Goal: Transaction & Acquisition: Purchase product/service

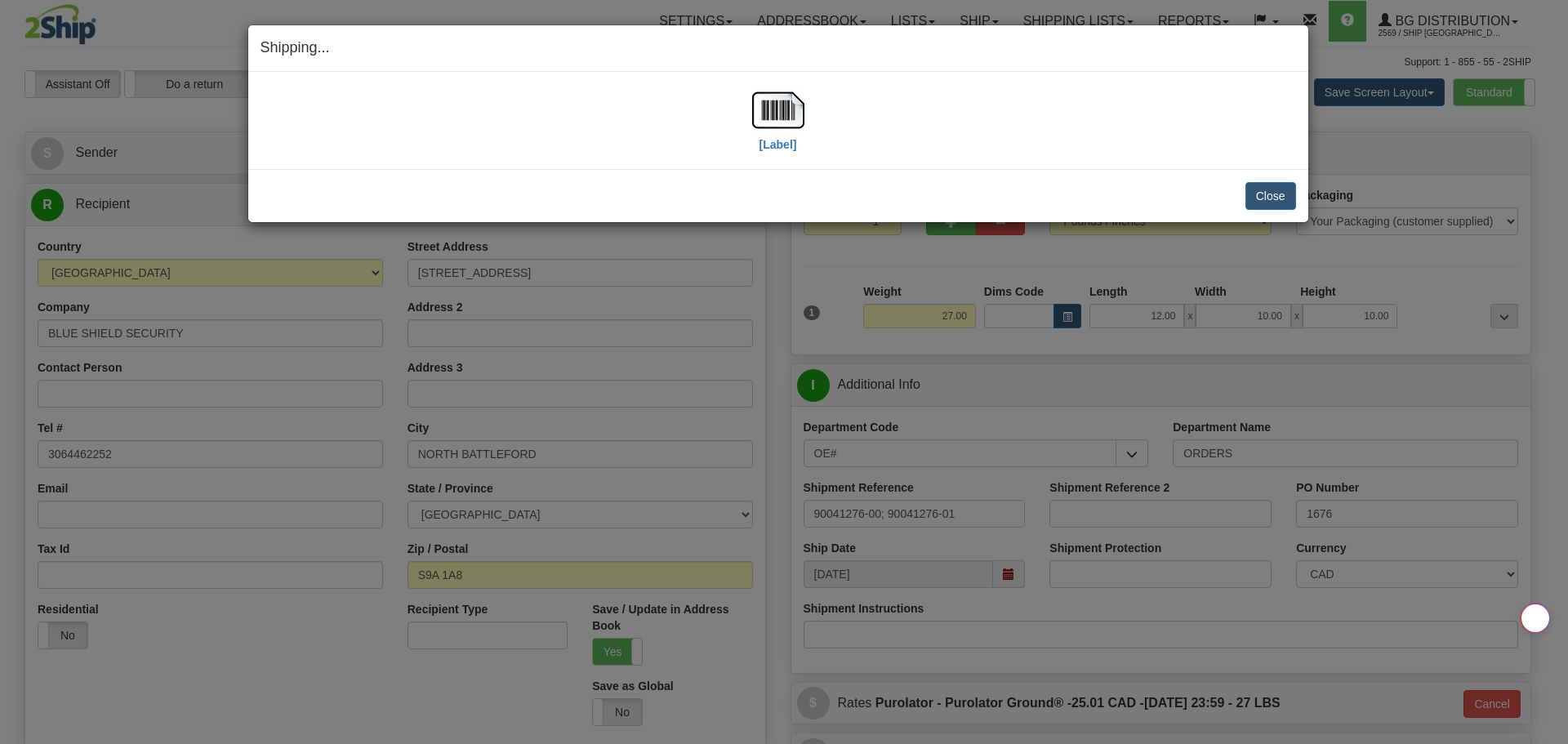
select select "SK"
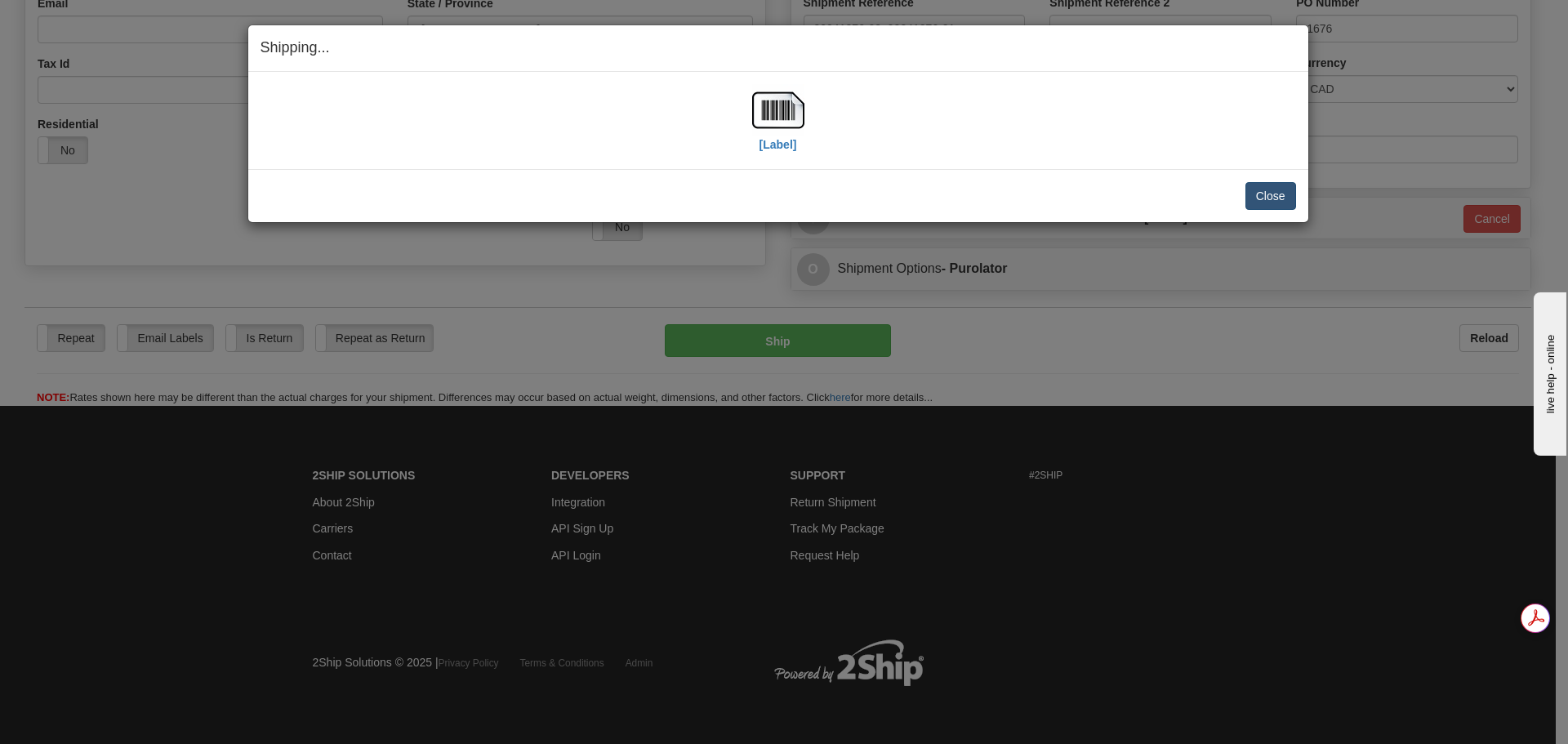
scroll to position [486, 0]
click at [1281, 199] on button "Close" at bounding box center [1270, 195] width 51 height 28
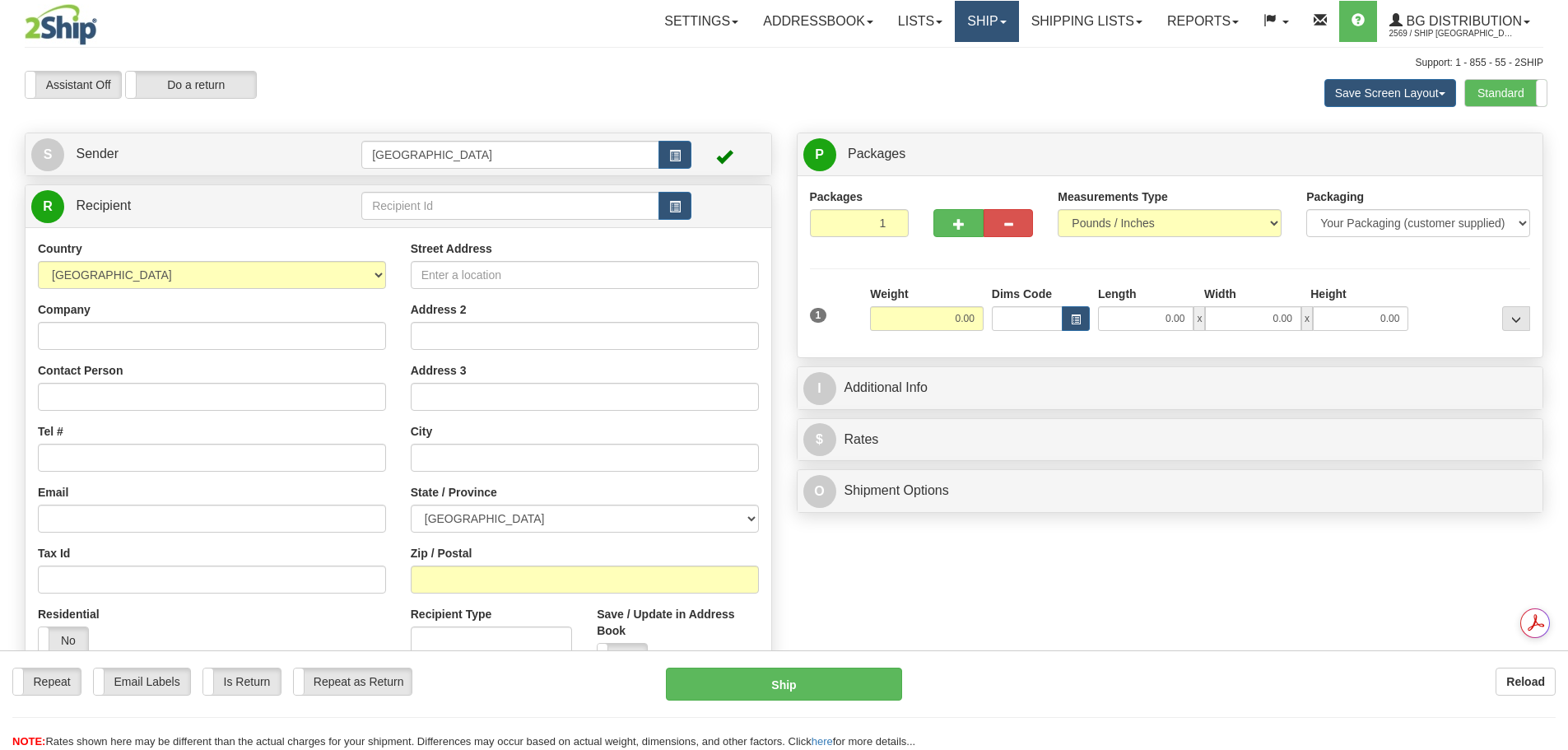
click at [983, 23] on link "Ship" at bounding box center [986, 22] width 63 height 42
click at [960, 59] on span "Ship Screen" at bounding box center [936, 58] width 62 height 14
click at [1525, 89] on label "Standard" at bounding box center [1506, 92] width 81 height 26
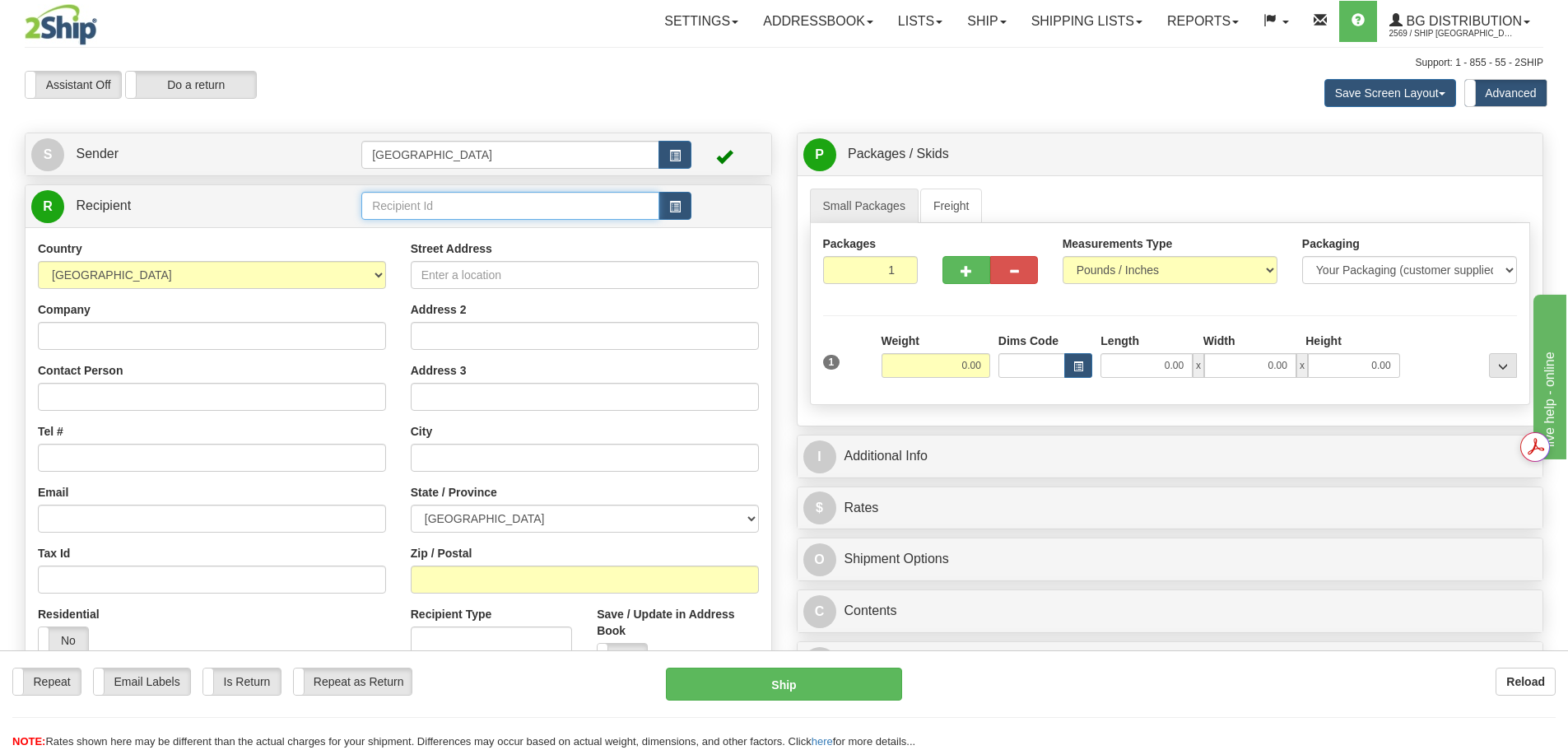
click at [399, 202] on input "text" at bounding box center [511, 206] width 298 height 28
type input "910894"
click at [646, 85] on div "Assistant On Assistant Off Do a return Do a return" at bounding box center [334, 84] width 643 height 28
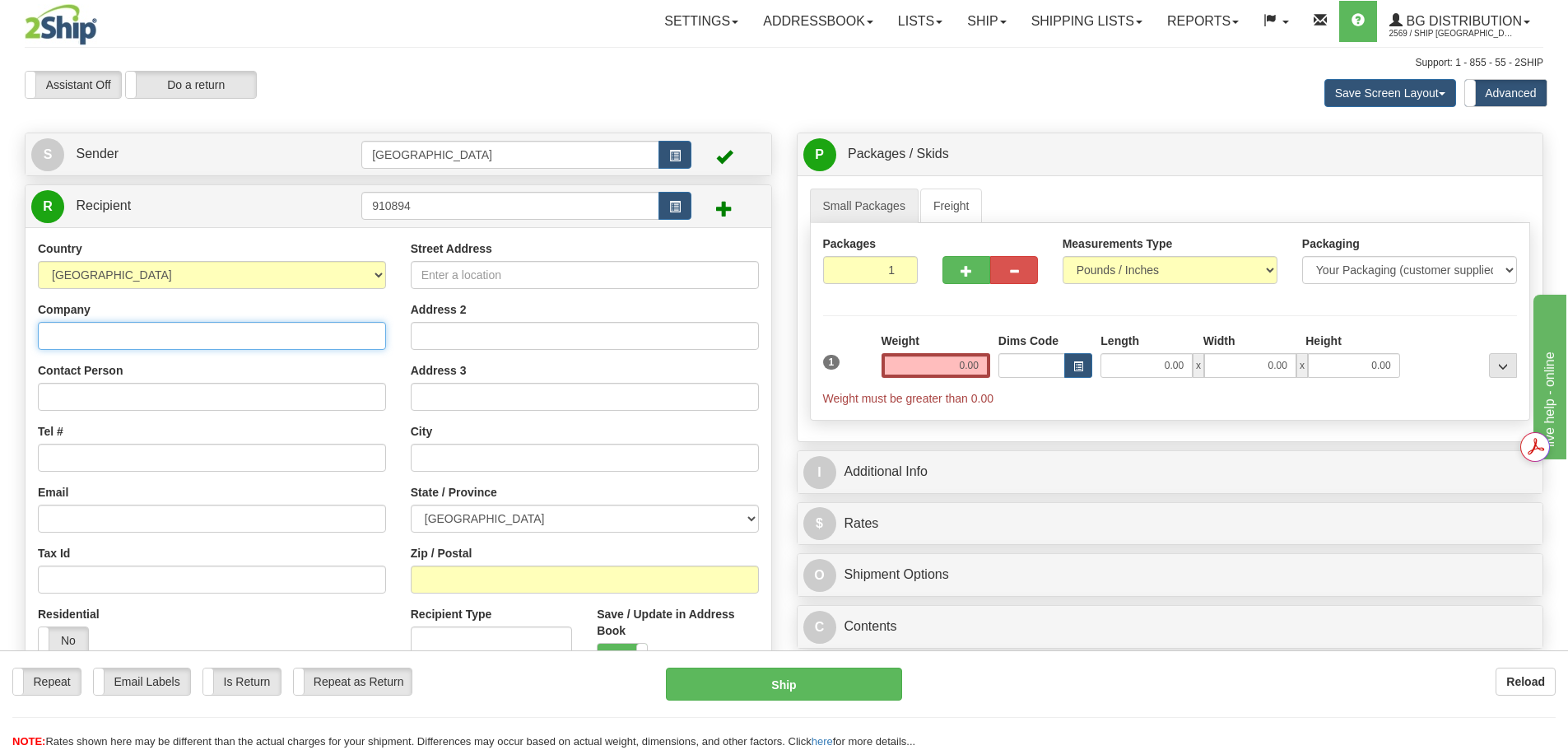
click at [223, 338] on input "Company" at bounding box center [212, 336] width 348 height 28
type input "u"
type input "UNIVERSITY OF NEW BRUNSWICK"
click at [465, 271] on input "Street Address" at bounding box center [585, 274] width 348 height 28
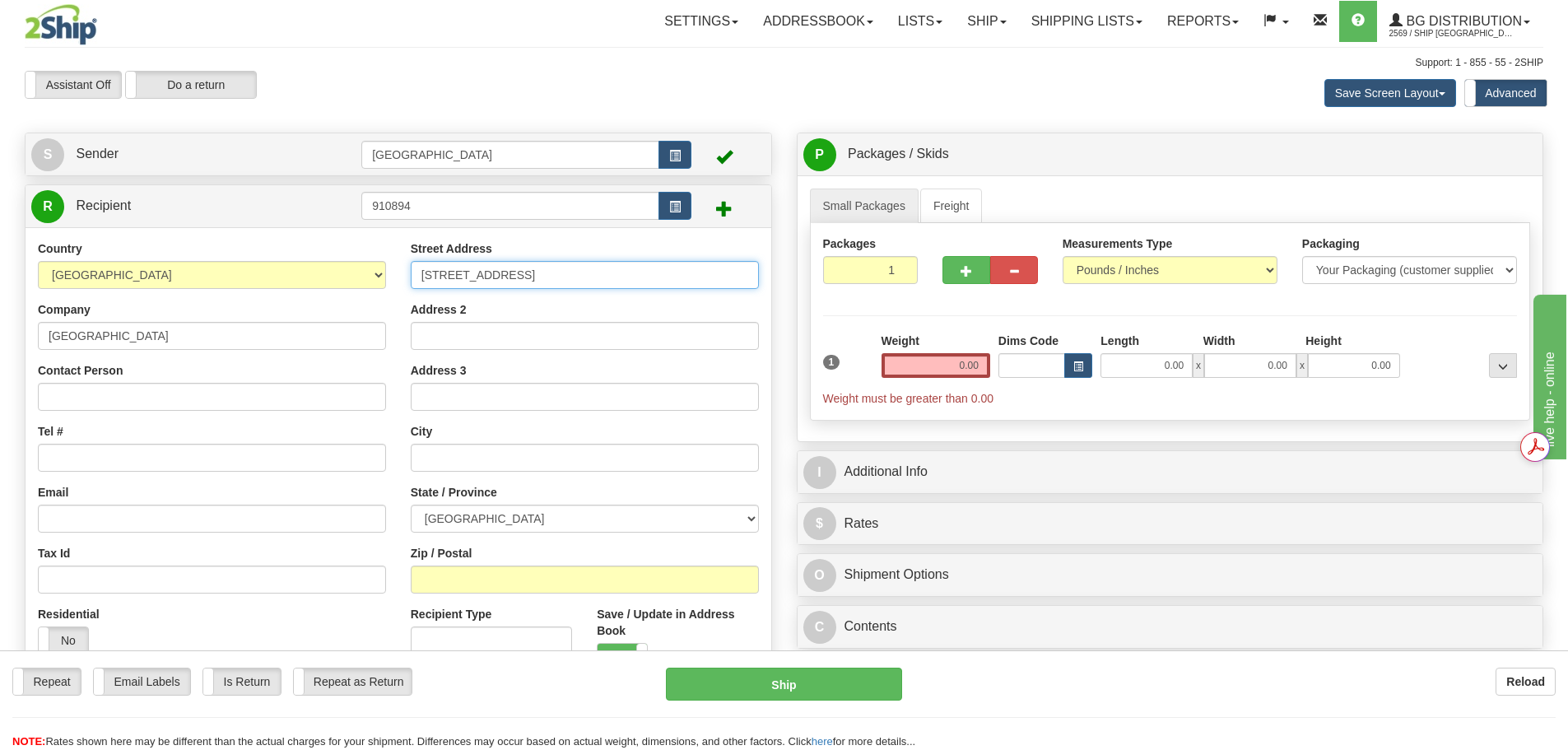
type input "767 KINGS COLLEGE RD"
click at [136, 464] on input "Tel #" at bounding box center [212, 458] width 348 height 28
type input "5064614883"
click at [457, 466] on input "text" at bounding box center [585, 458] width 348 height 28
drag, startPoint x: 521, startPoint y: 455, endPoint x: 404, endPoint y: 451, distance: 117.1
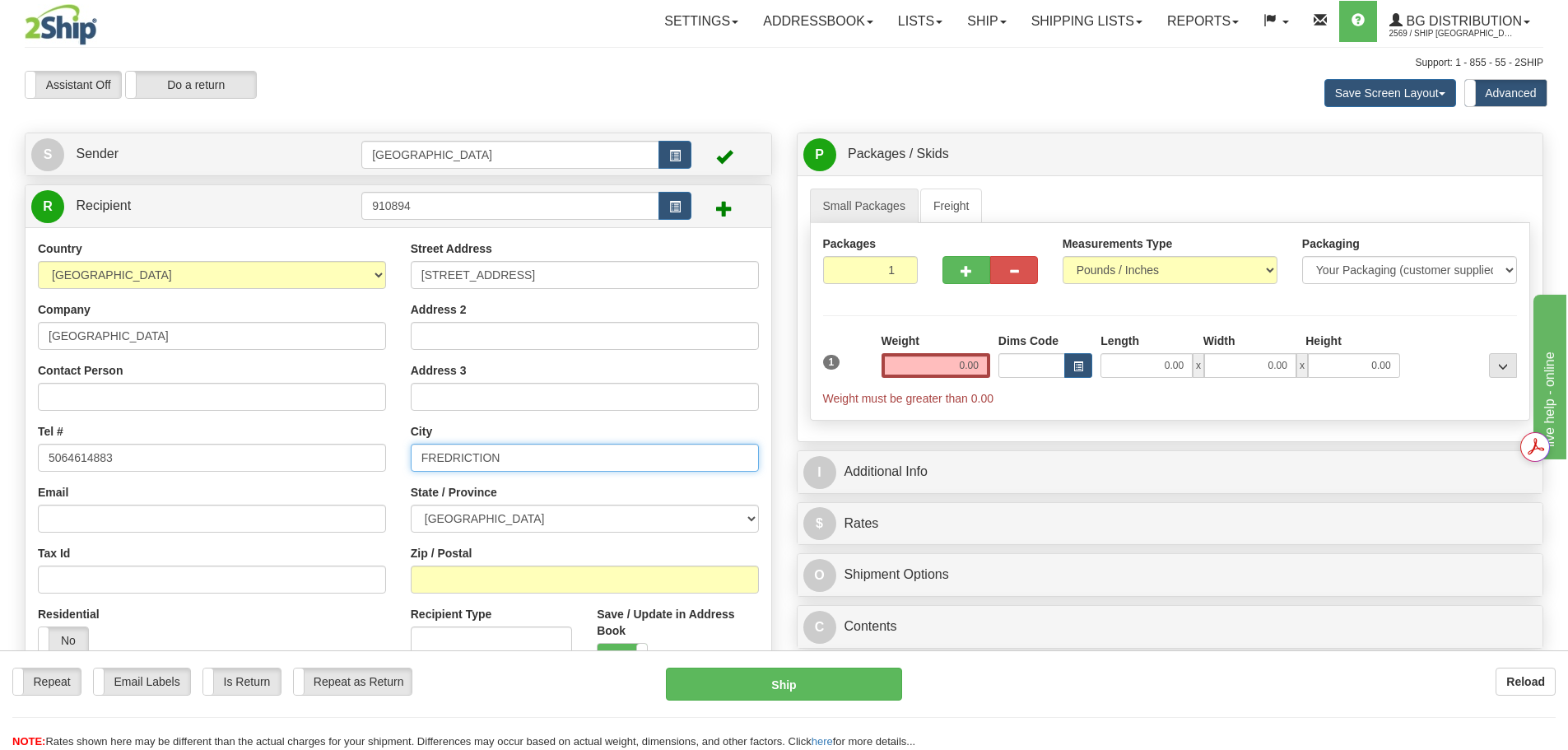
click at [404, 451] on div "Street Address 767 KINGS COLLEGE RD Address 2 Address 3 City FREDRICTION State …" at bounding box center [585, 492] width 373 height 504
click at [508, 451] on input "FREDRICTION" at bounding box center [585, 458] width 348 height 28
type input "FREDRICTON"
click at [504, 532] on div "Street Address 767 KINGS COLLEGE RD Address 2 Address 3 City FREDRICTON State /…" at bounding box center [585, 492] width 373 height 504
click at [510, 512] on select "ALBERTA BRITISH COLUMBIA MANITOBA NEW BRUNSWICK NEWFOUNDLAND NOVA SCOTIA NUNAVU…" at bounding box center [585, 518] width 348 height 28
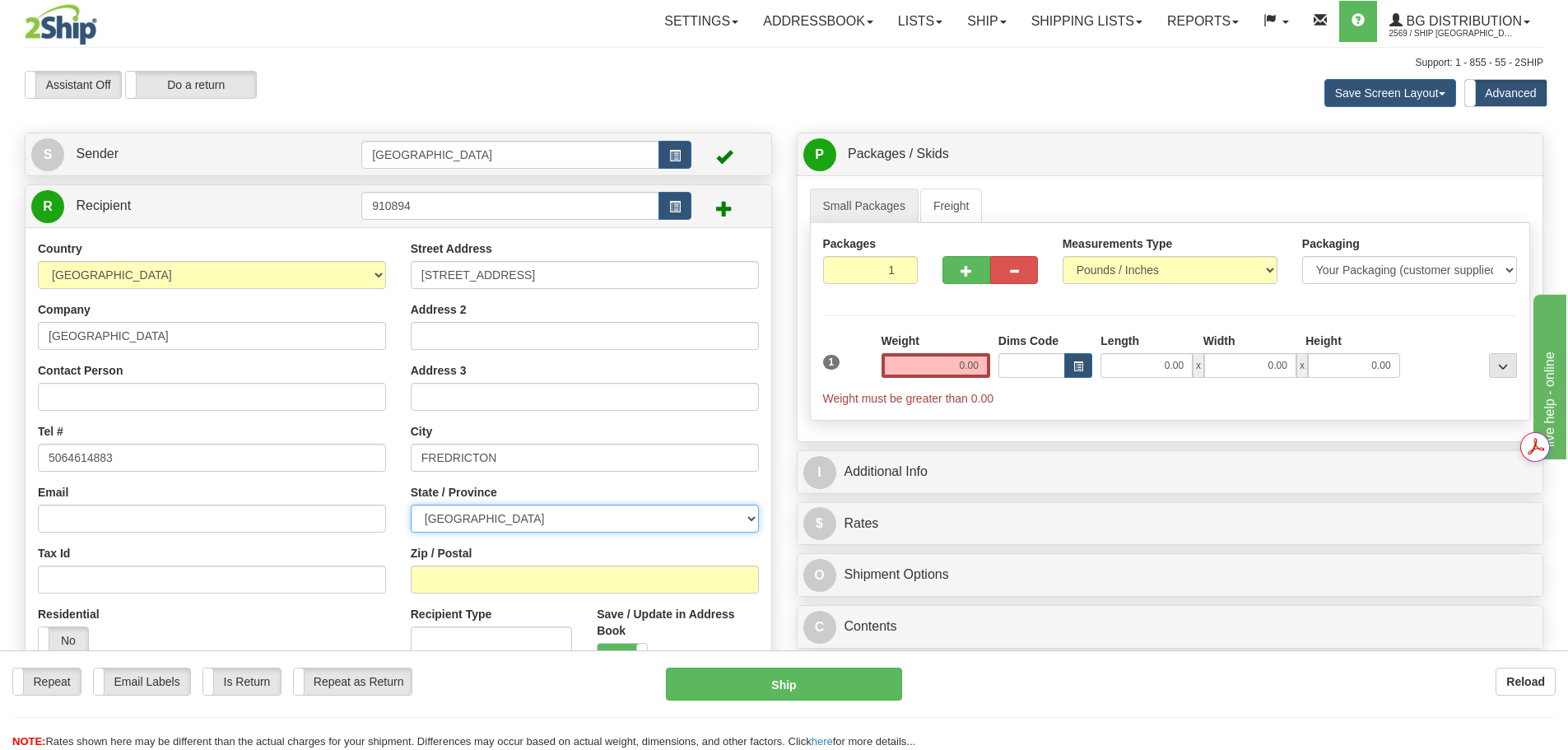
select select "NB"
click at [410, 505] on select "ALBERTA BRITISH COLUMBIA MANITOBA NEW BRUNSWICK NEWFOUNDLAND NOVA SCOTIA NUNAVU…" at bounding box center [585, 518] width 348 height 28
click at [522, 560] on div "Zip / Postal" at bounding box center [585, 569] width 348 height 49
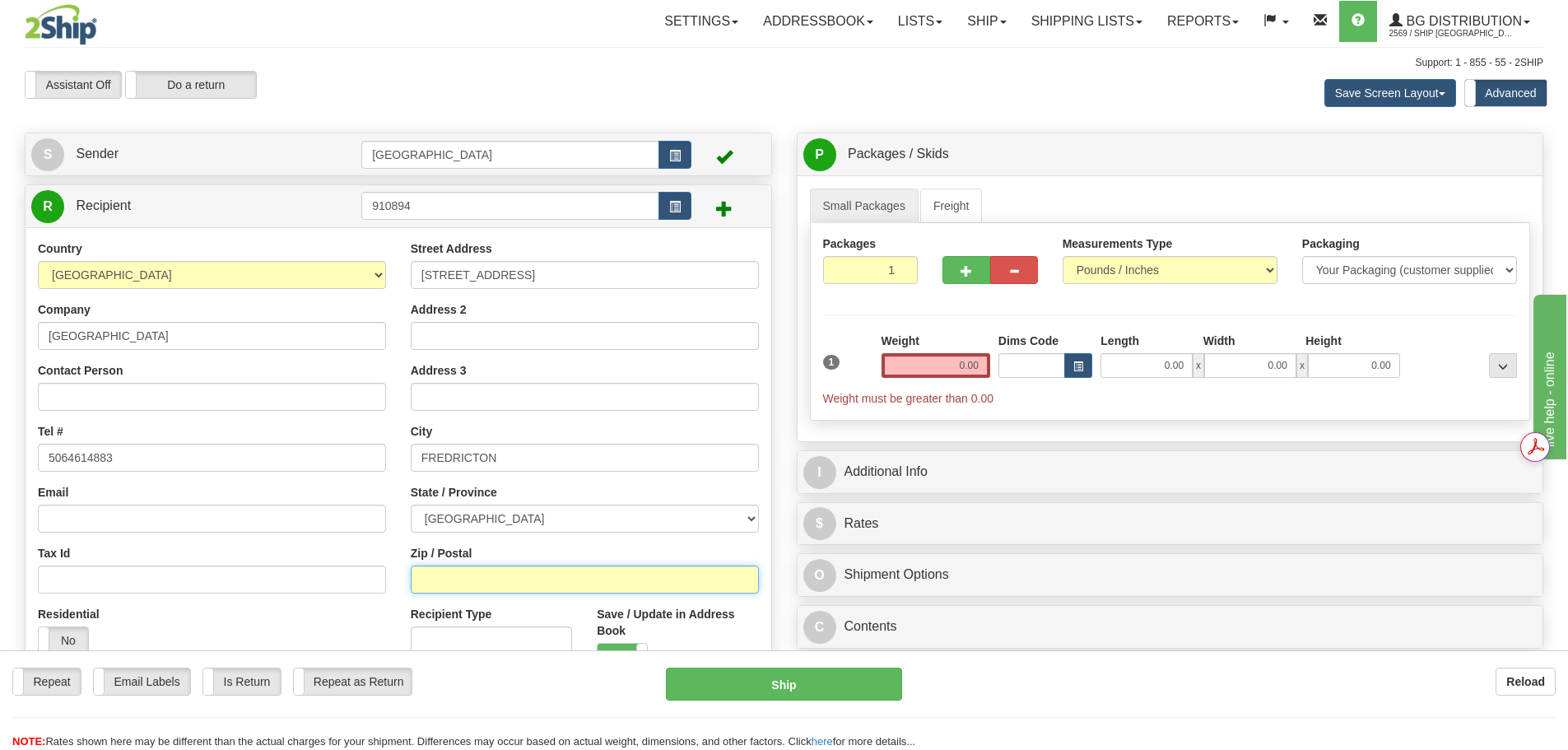
click at [525, 568] on input "Zip / Postal" at bounding box center [585, 579] width 348 height 28
type input "E3B5A3"
click at [940, 361] on input "0.00" at bounding box center [936, 365] width 108 height 24
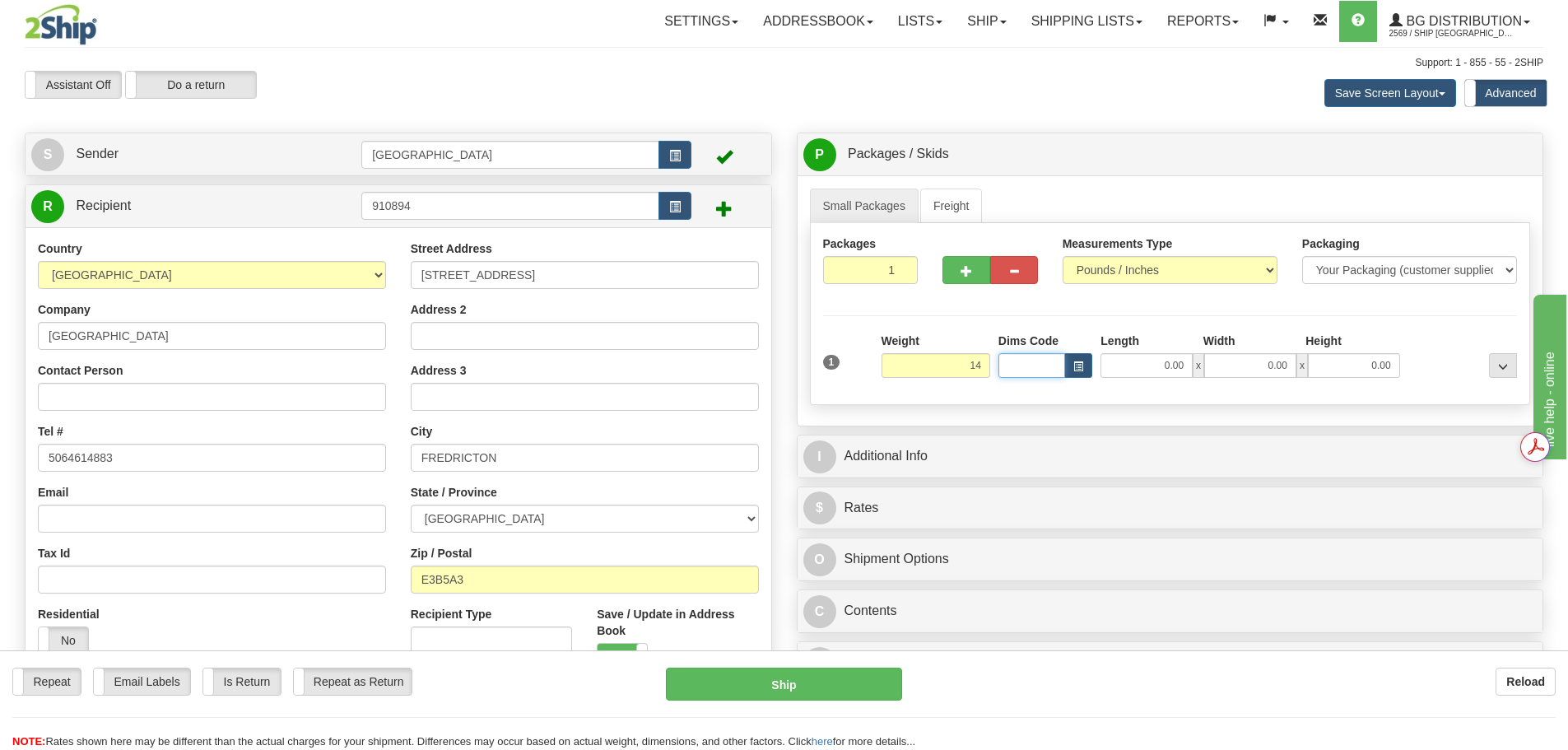
type input "14.00"
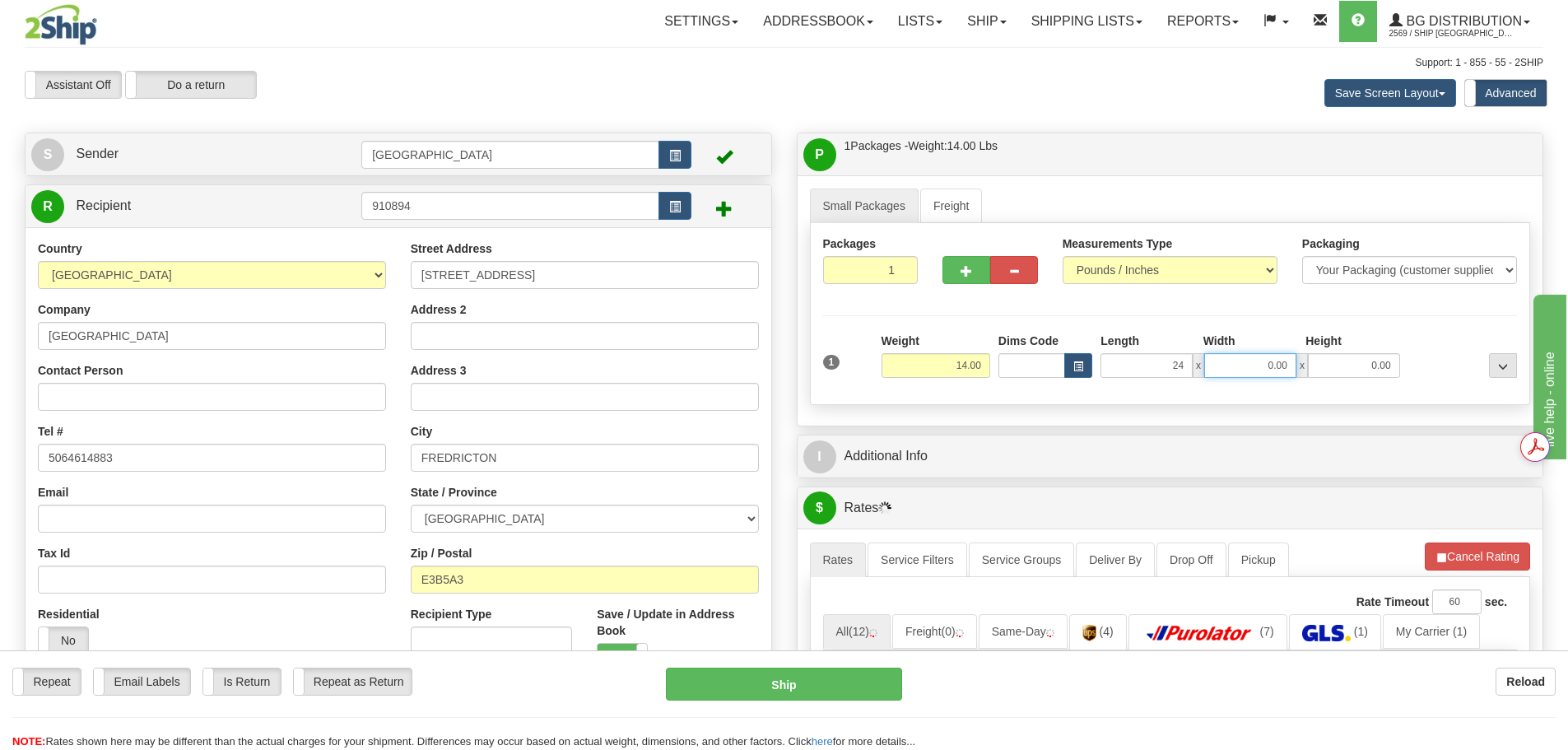
type input "24.00"
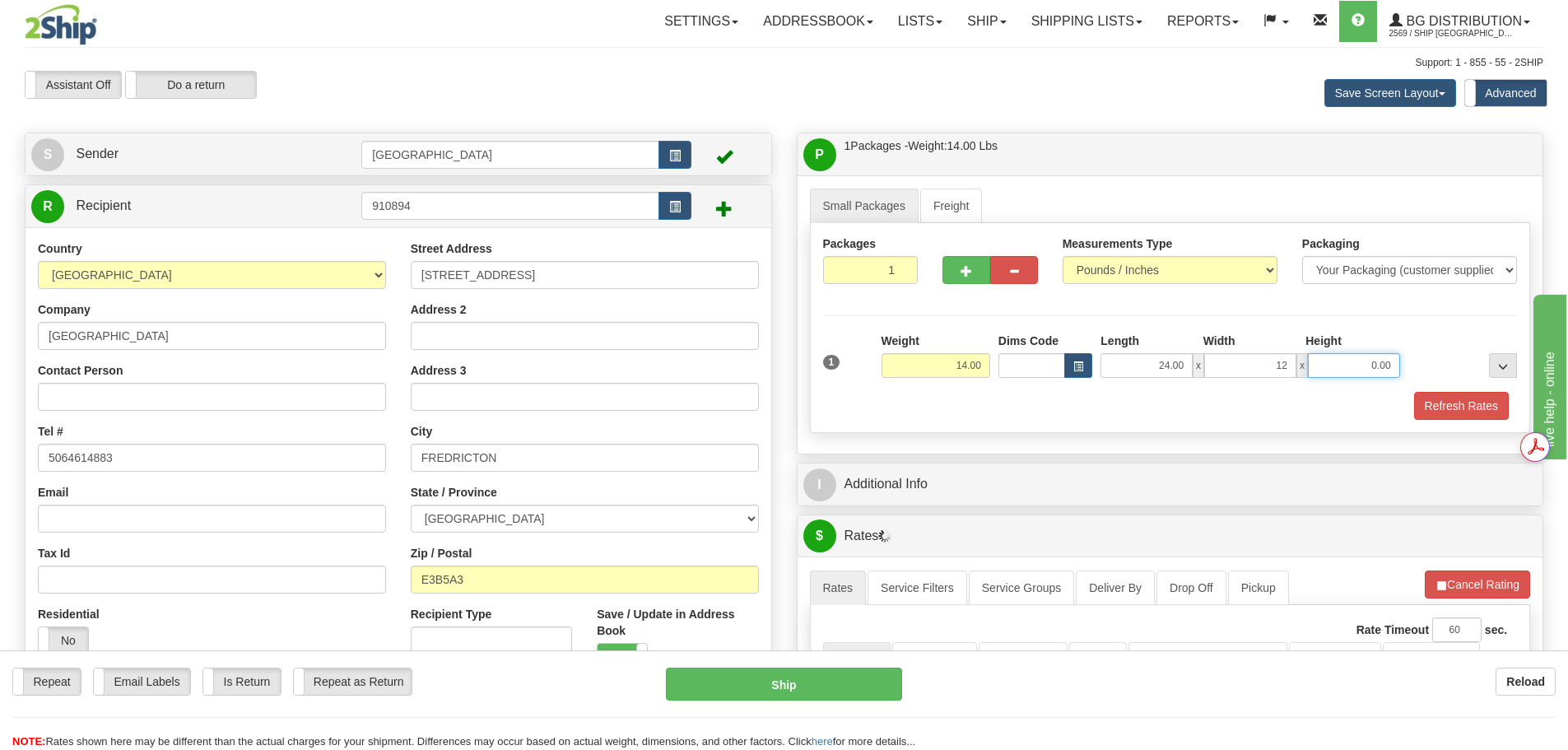
type input "12.00"
type input "4.00"
click at [997, 414] on div "Refresh Rates" at bounding box center [1170, 405] width 703 height 28
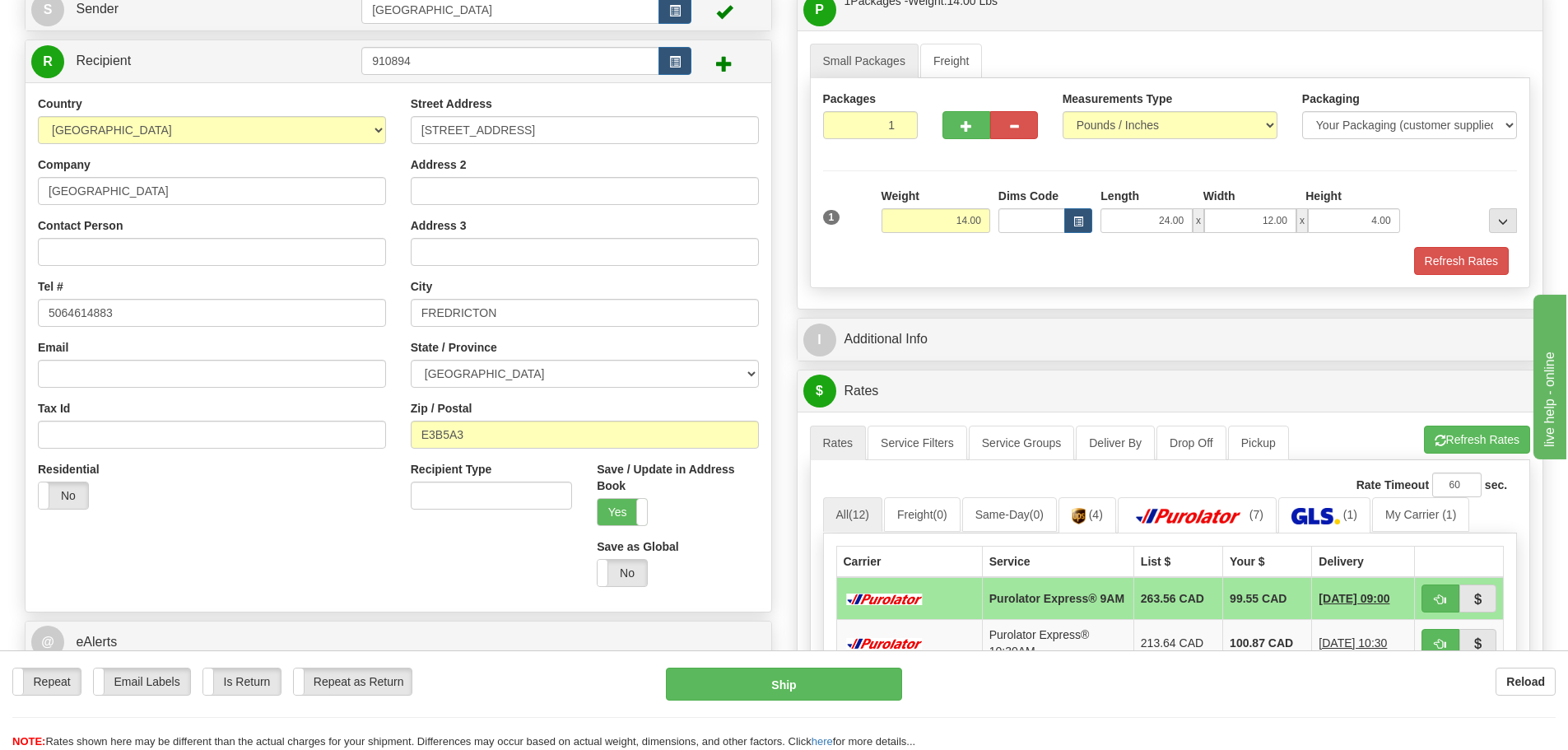
scroll to position [164, 0]
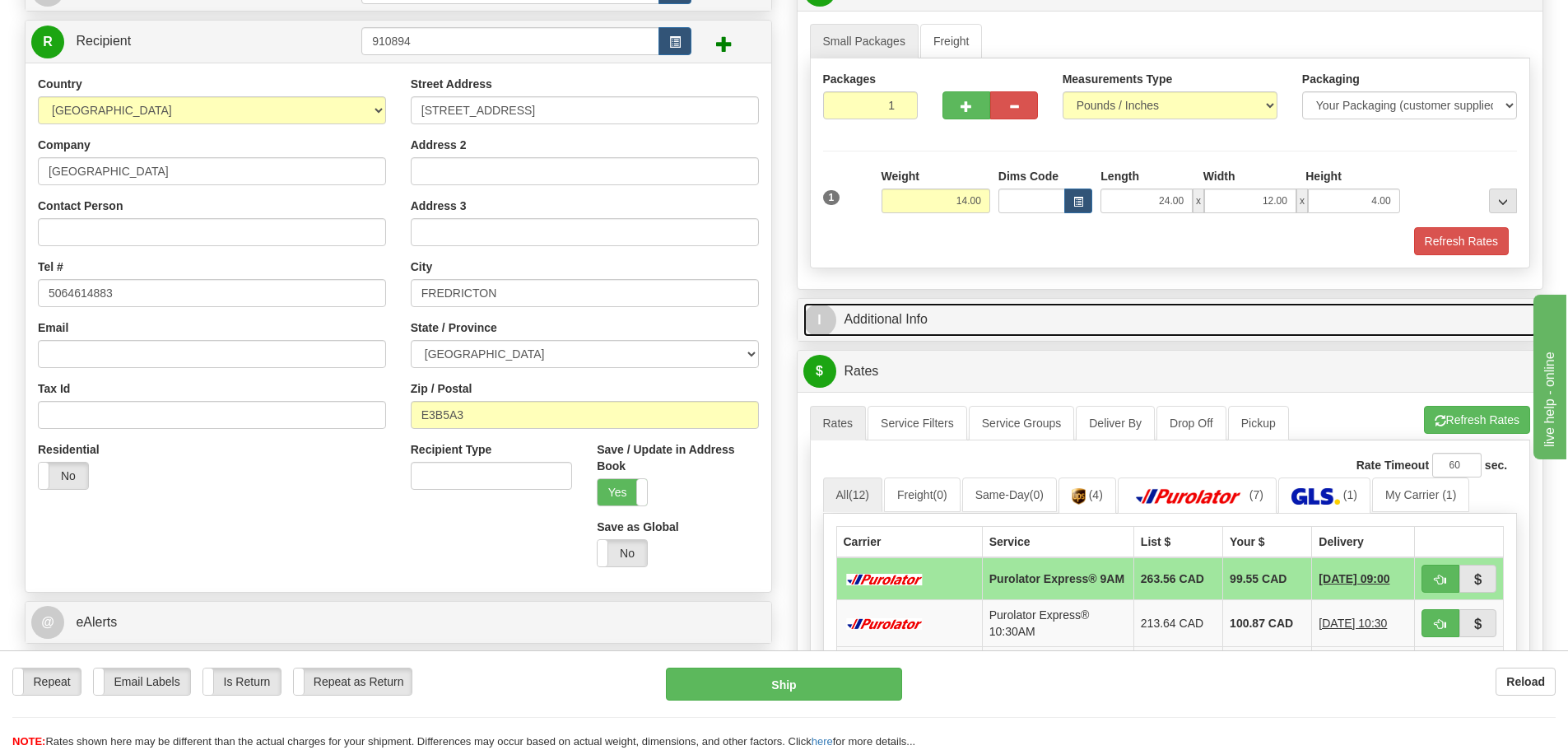
click at [1061, 307] on link "I Additional Info" at bounding box center [1170, 319] width 734 height 33
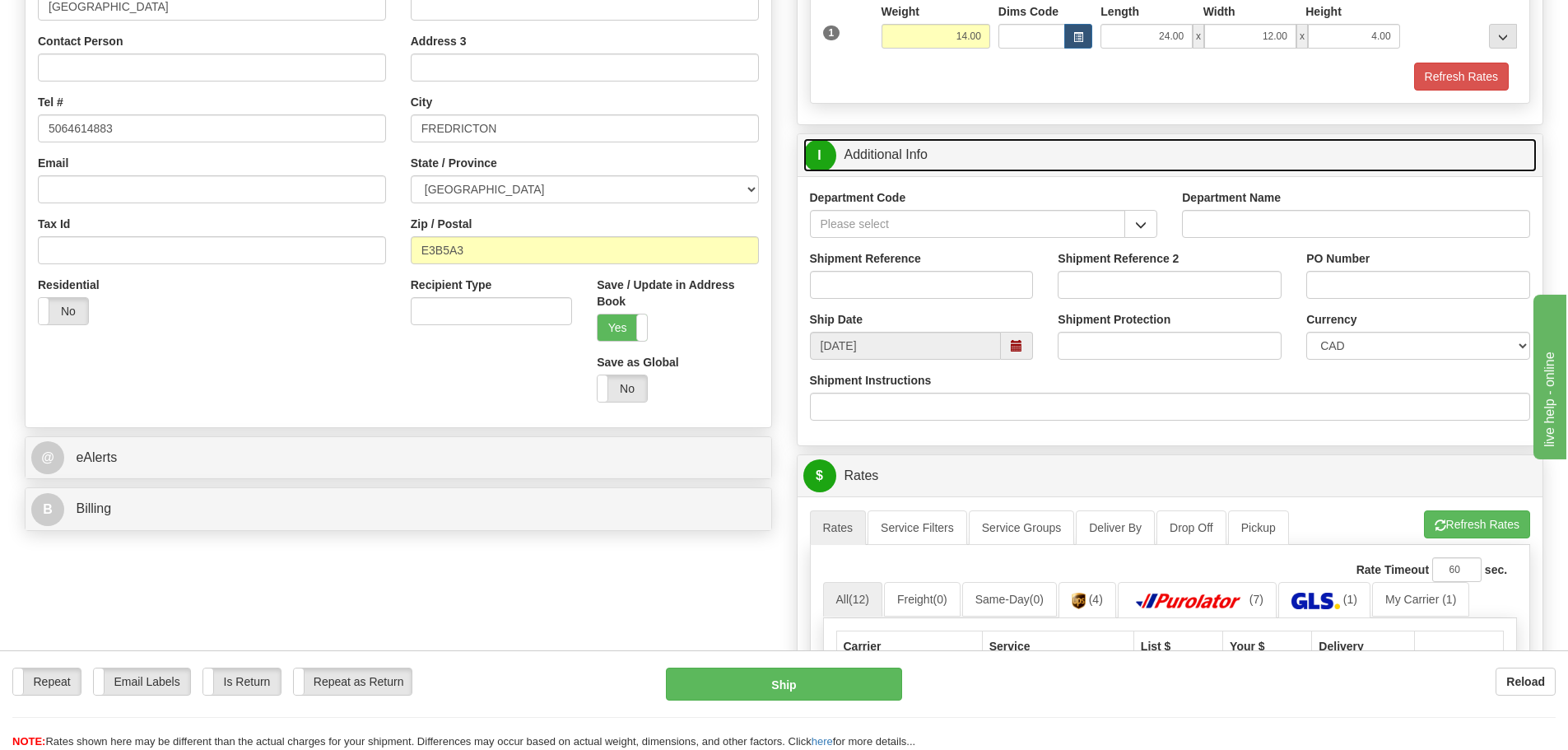
scroll to position [0, 0]
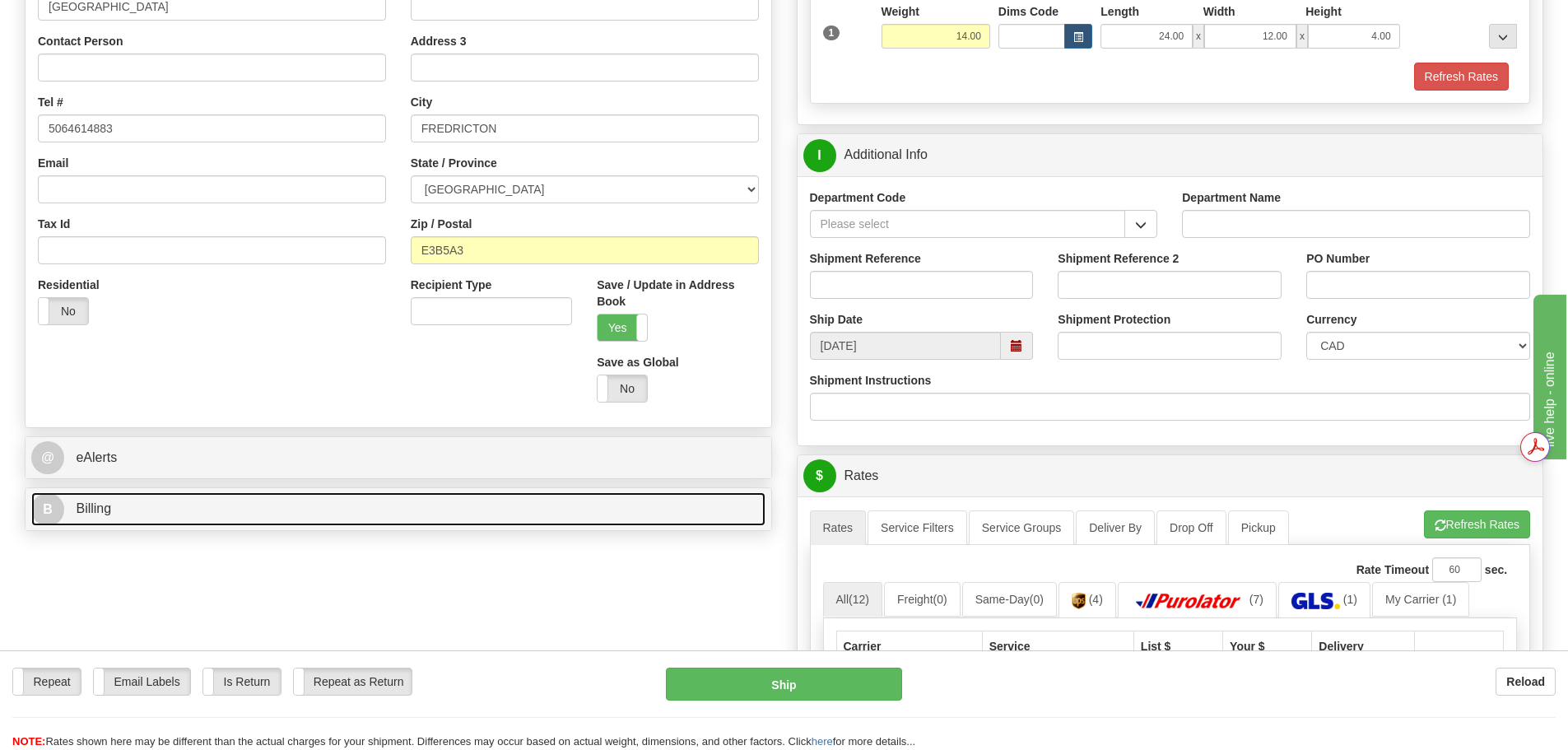
click at [655, 504] on link "B Billing" at bounding box center [399, 509] width 734 height 33
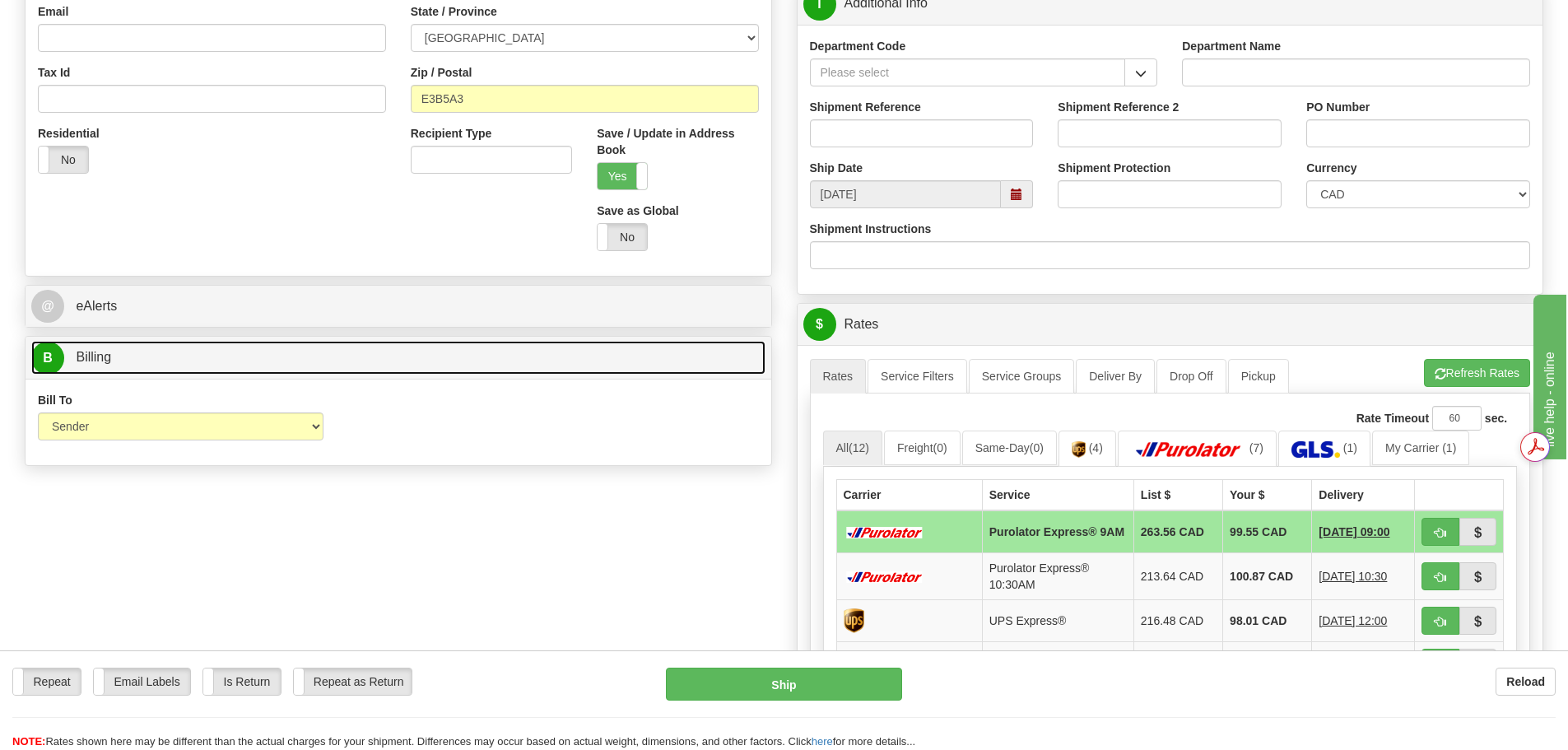
scroll to position [494, 0]
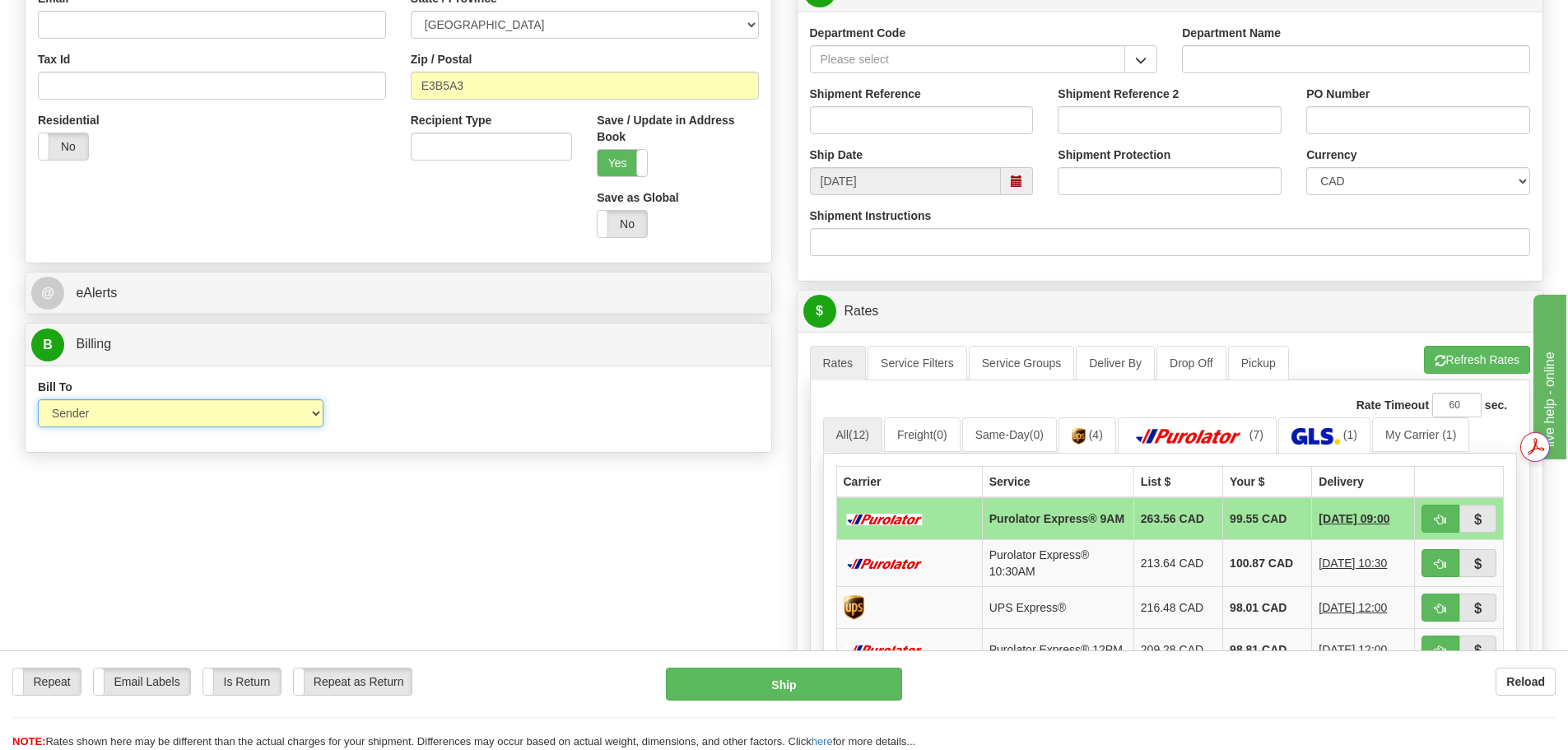
click at [282, 421] on select "Sender Recipient Third Party Collect" at bounding box center [180, 412] width 286 height 28
select select "2"
click at [38, 399] on select "Sender Recipient Third Party Collect" at bounding box center [180, 412] width 286 height 28
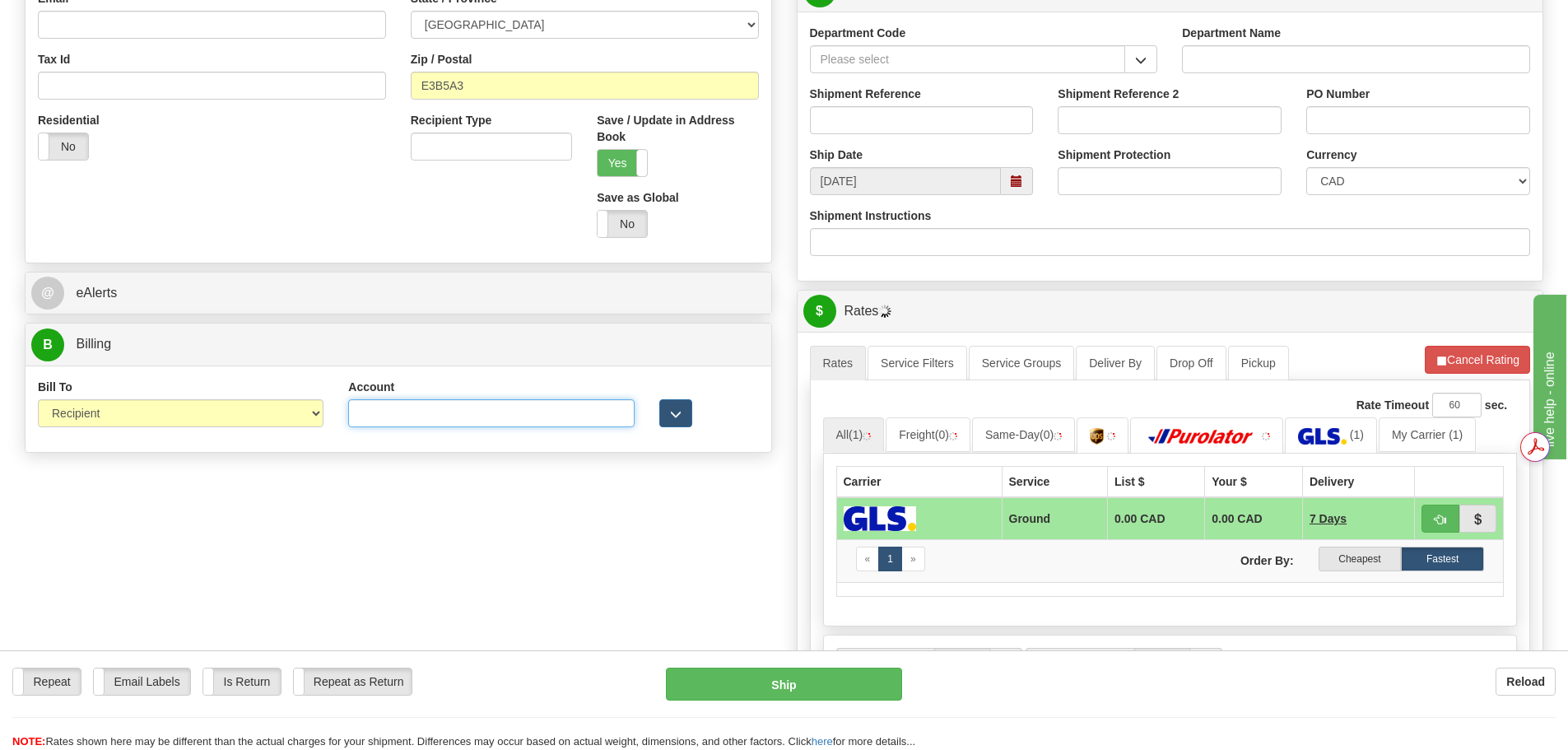
click at [401, 418] on input "Account" at bounding box center [491, 412] width 286 height 28
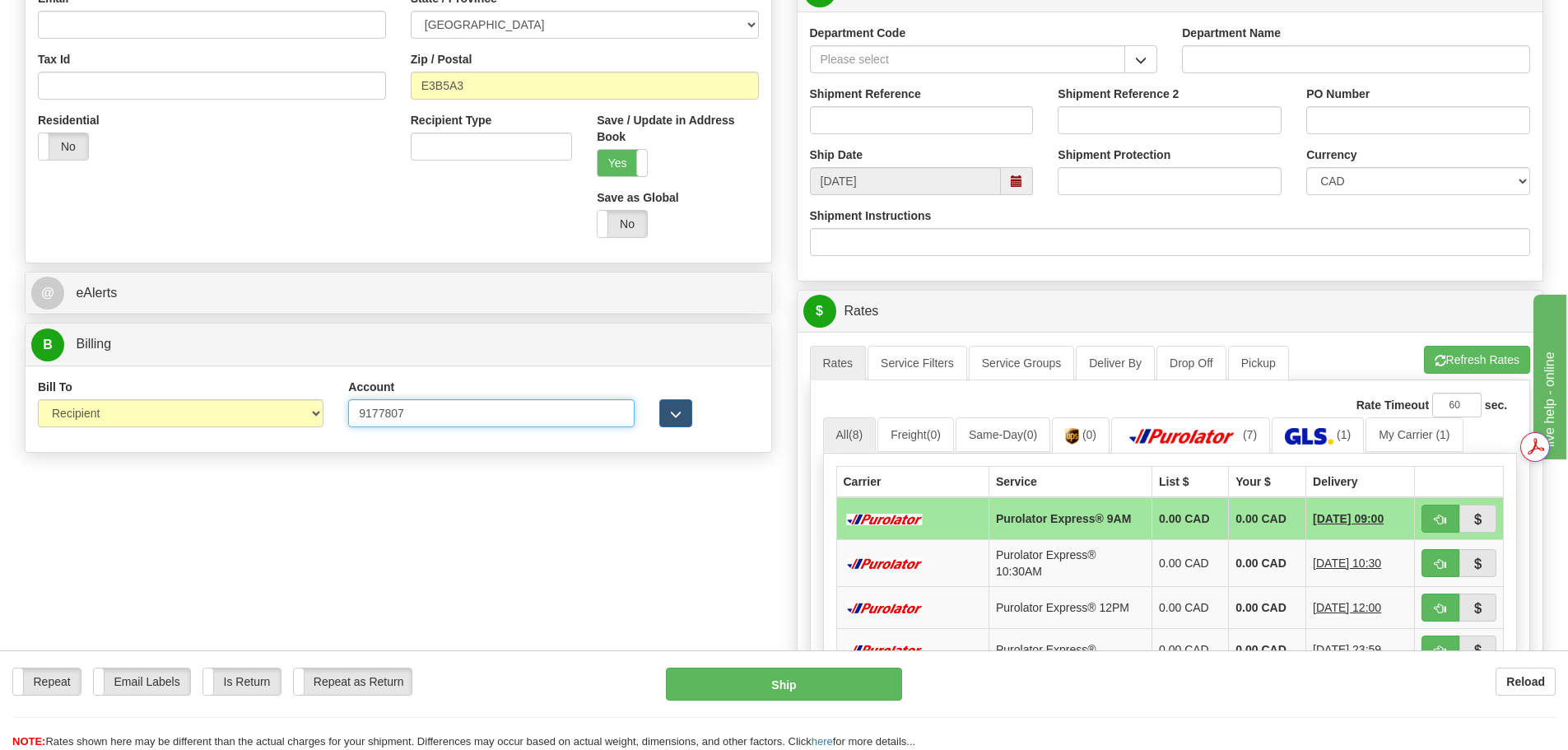
type input "9177807"
click at [519, 475] on div "Create a label for the return Create Pickup Without Label S" at bounding box center [784, 353] width 1544 height 1430
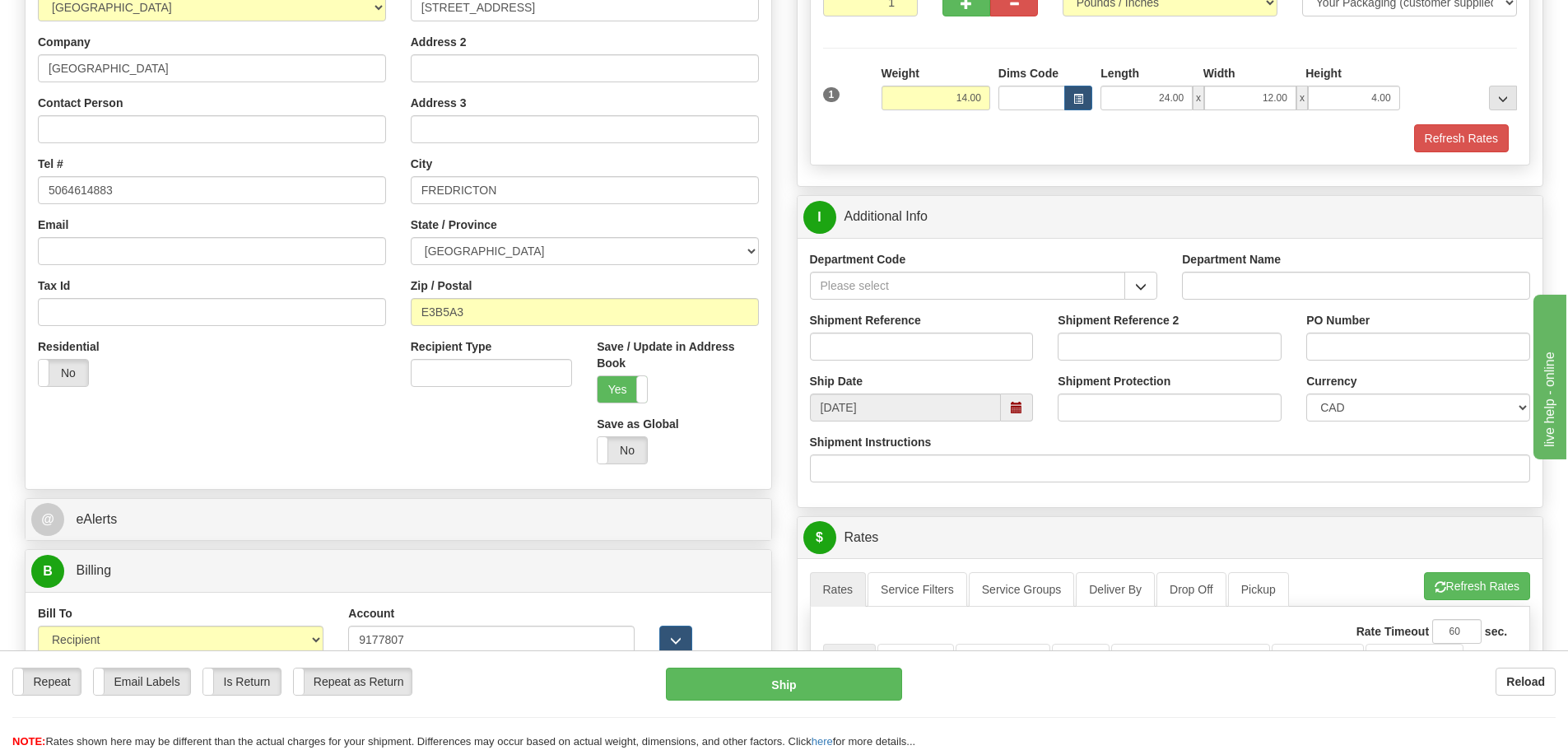
scroll to position [247, 0]
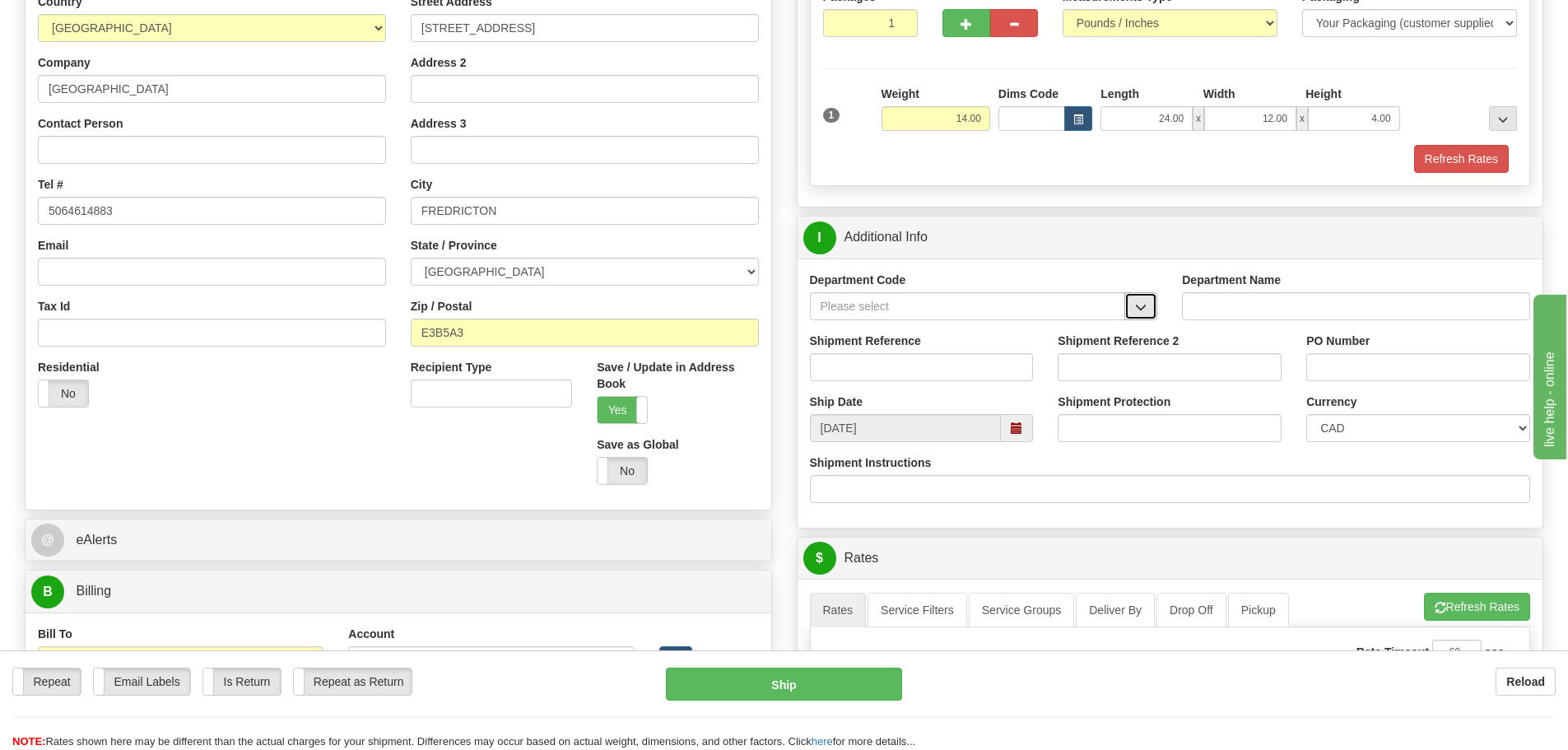
click at [1135, 313] on span "button" at bounding box center [1140, 308] width 12 height 11
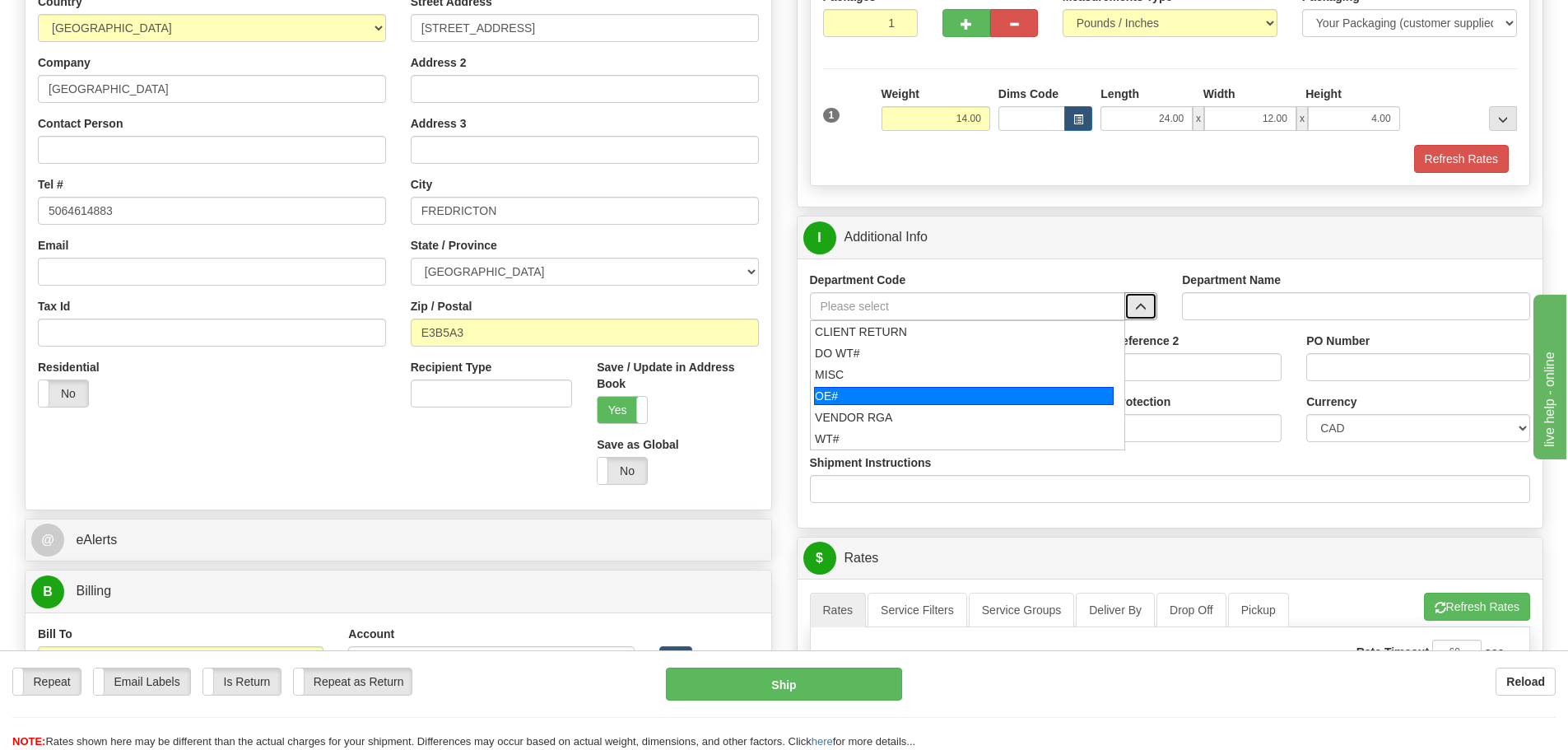
click at [996, 402] on div "OE#" at bounding box center [964, 396] width 300 height 18
type input "OE#"
type input "ORDERS"
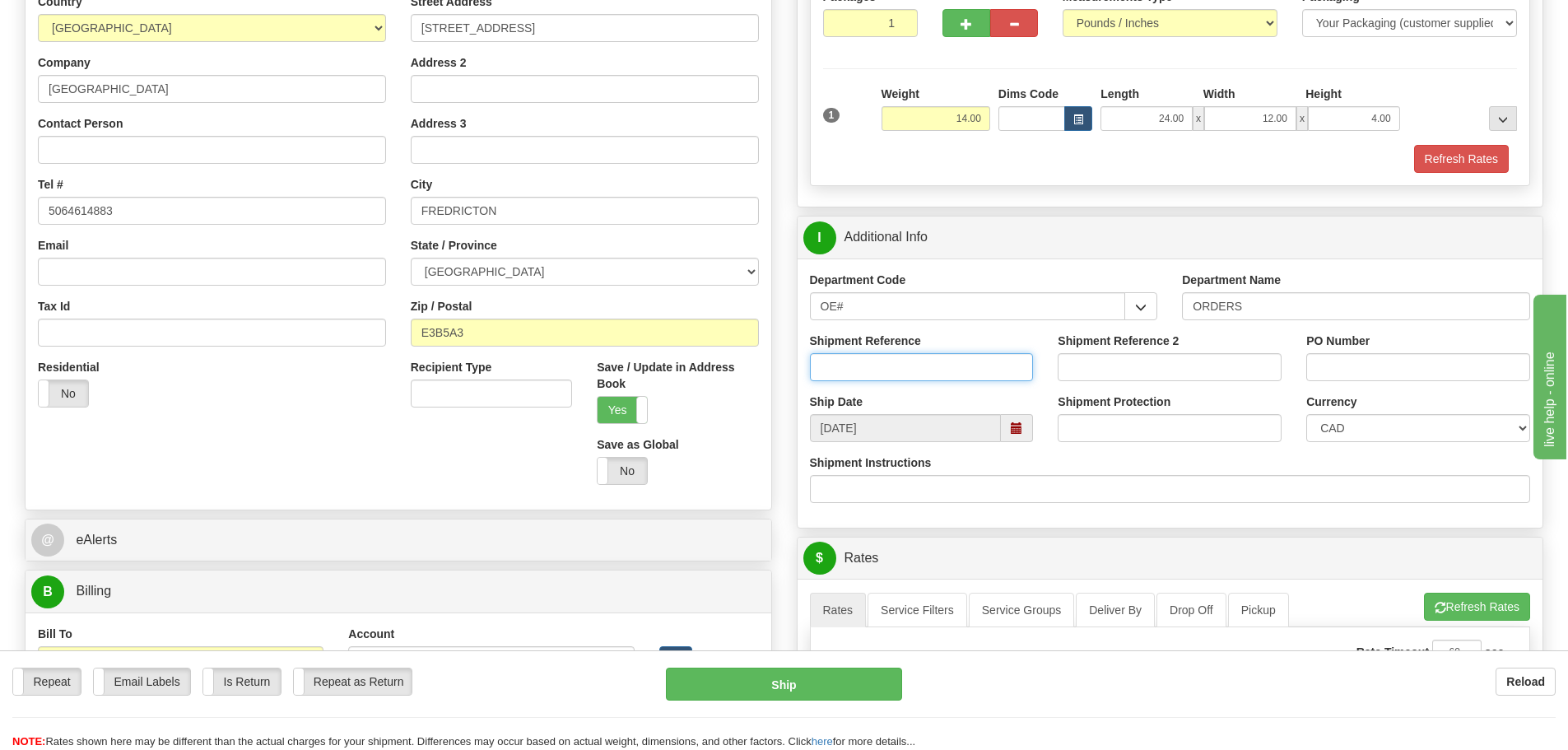
click at [945, 369] on input "Shipment Reference" at bounding box center [922, 366] width 224 height 28
type input "90041361-00"
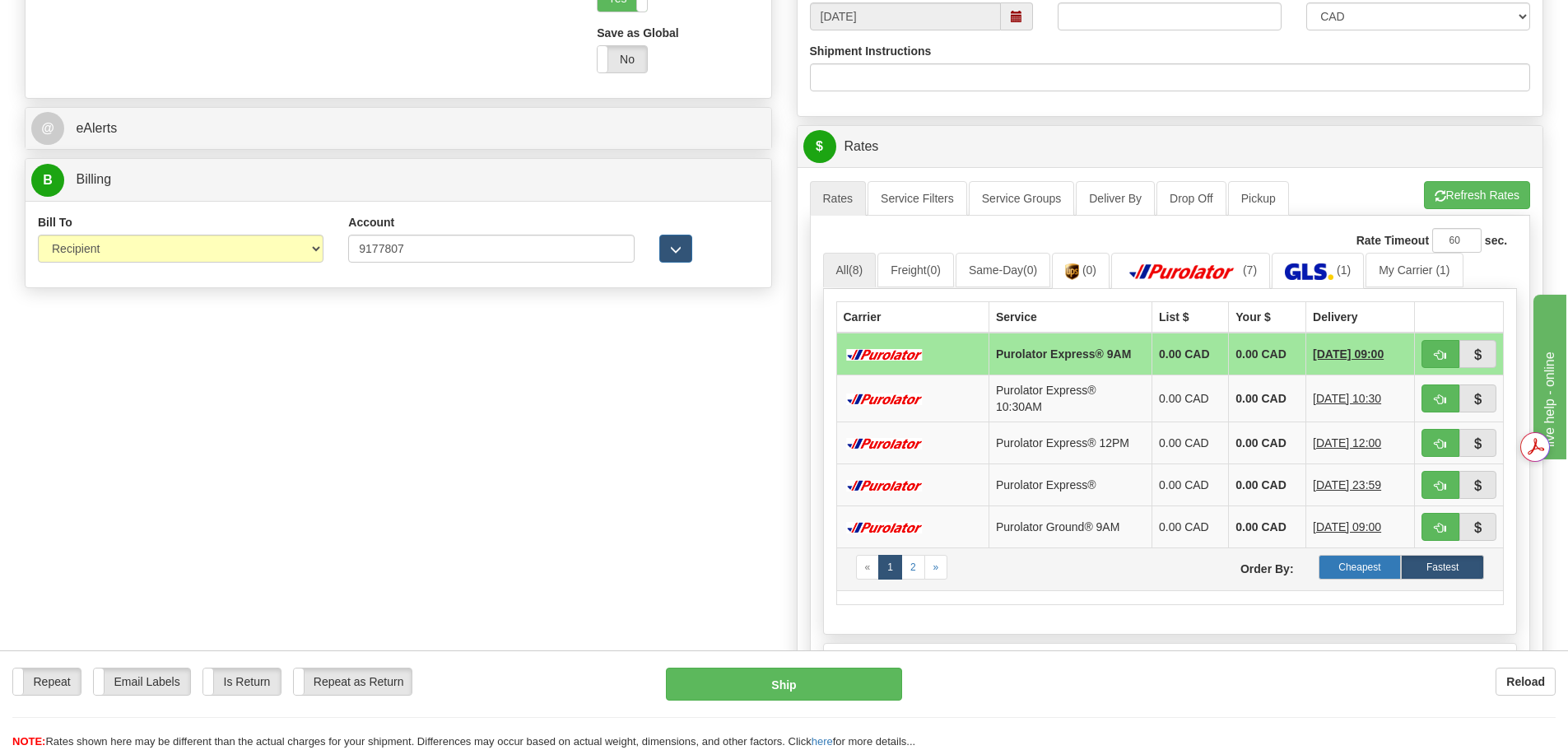
scroll to position [0, 0]
type input "553870"
click at [1356, 569] on label "Cheapest" at bounding box center [1360, 567] width 83 height 24
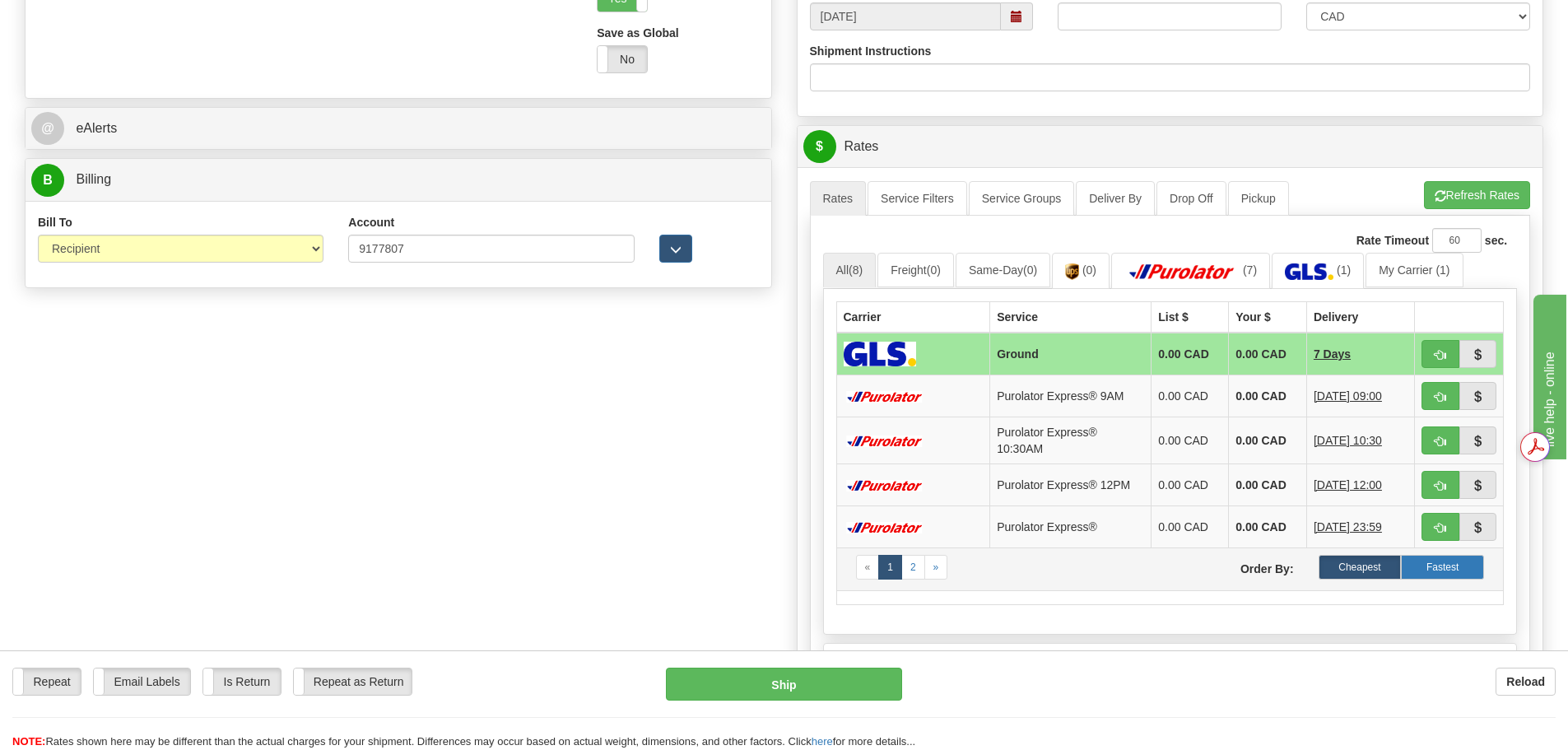
click at [1434, 576] on label "Fastest" at bounding box center [1443, 567] width 83 height 24
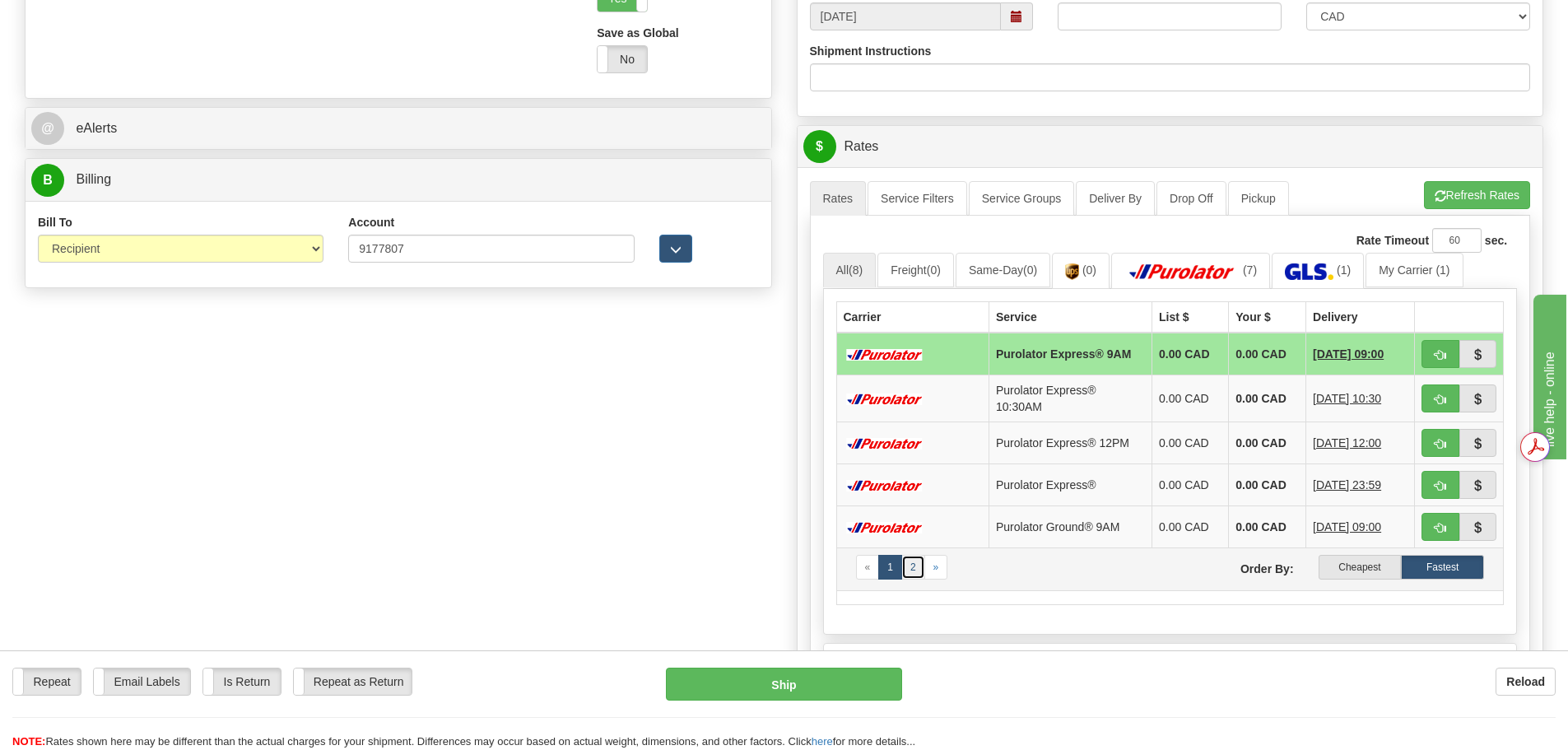
click at [914, 571] on link "2" at bounding box center [913, 567] width 23 height 24
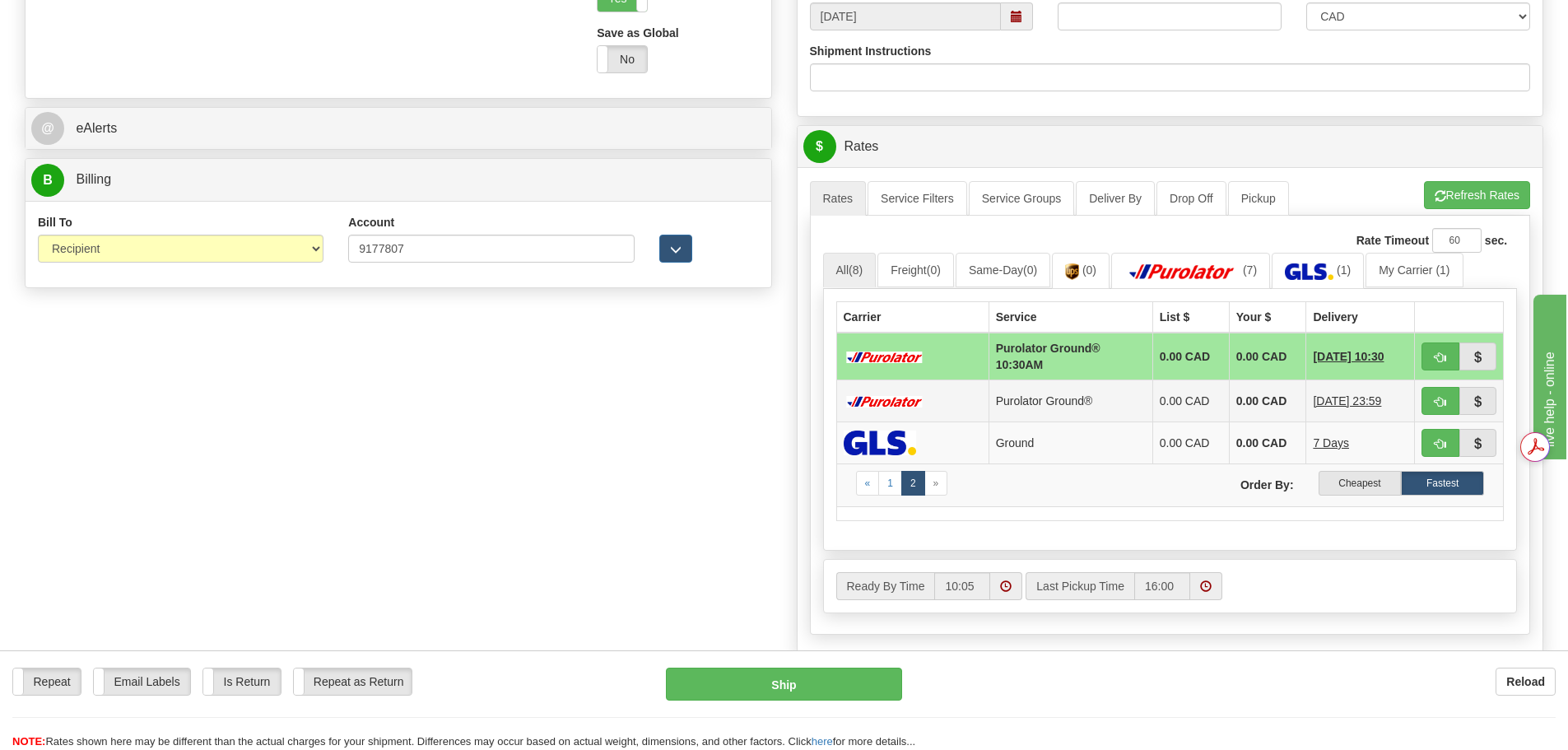
click at [1019, 409] on td "Purolator Ground®" at bounding box center [1071, 401] width 164 height 42
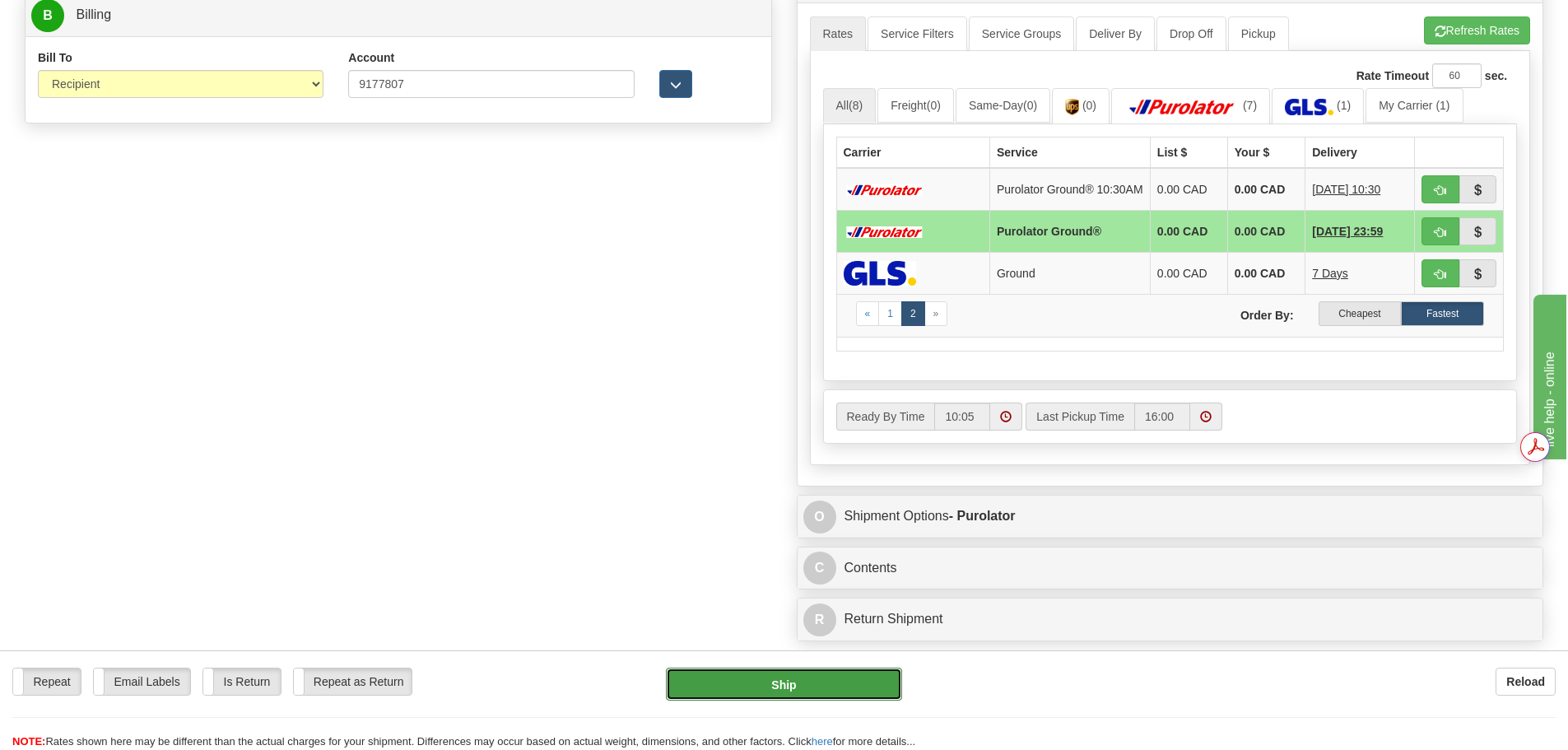
click at [783, 686] on button "Ship" at bounding box center [784, 684] width 236 height 32
type input "260"
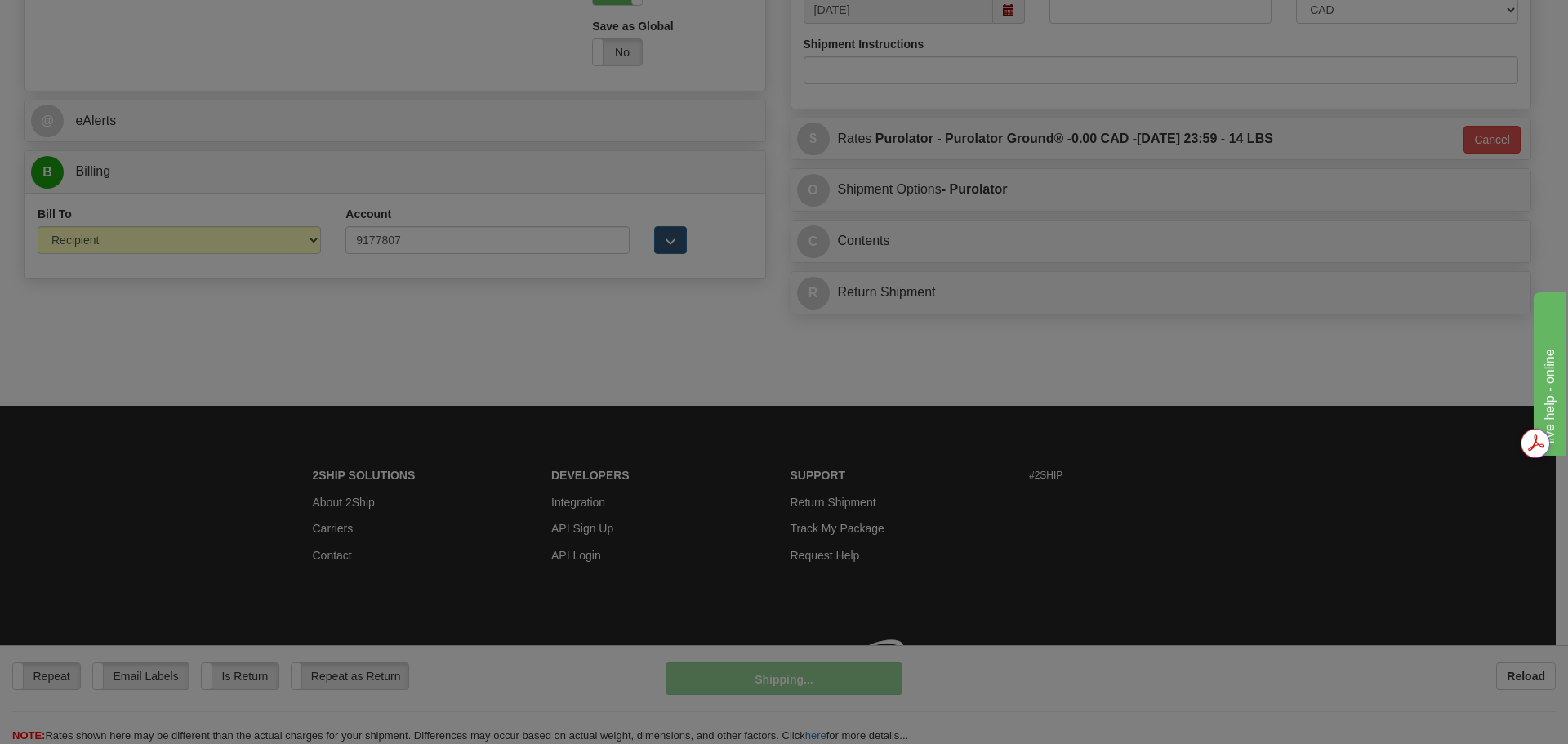
scroll to position [684, 0]
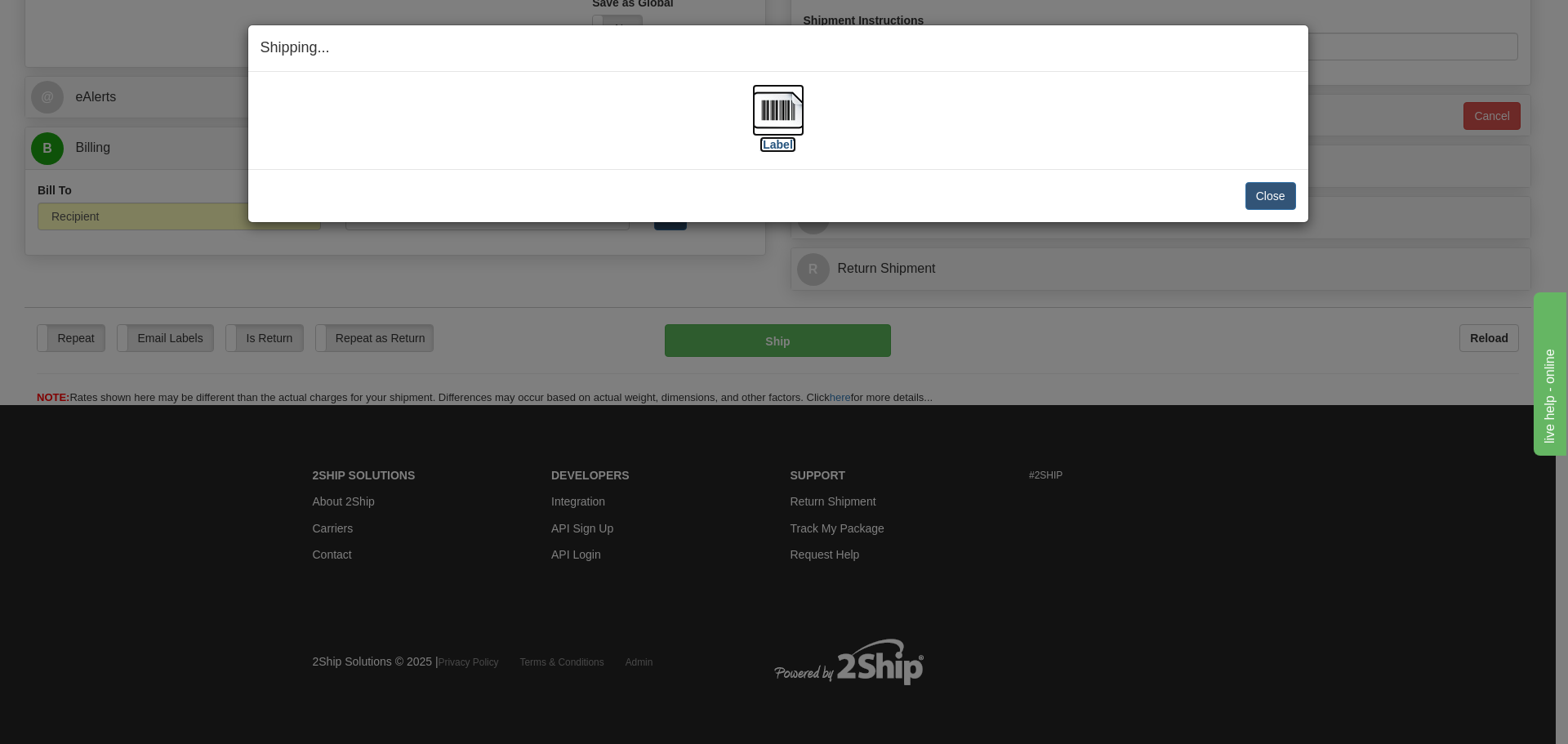
click at [803, 104] on img at bounding box center [778, 110] width 52 height 52
